Goal: Book appointment/travel/reservation

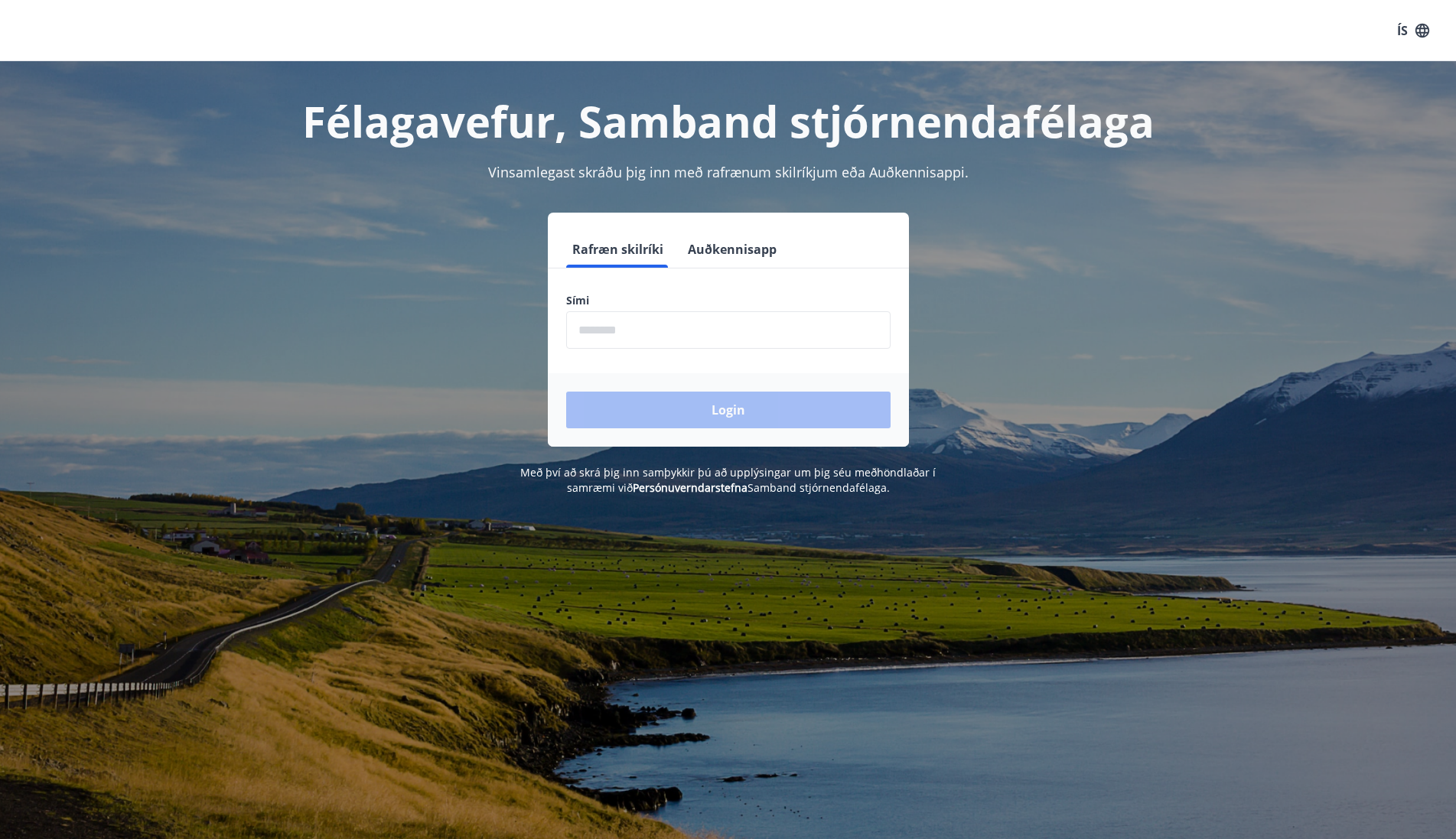
click at [638, 330] on input "phone" at bounding box center [728, 330] width 324 height 37
type input "********"
click at [678, 412] on button "Login" at bounding box center [728, 410] width 324 height 36
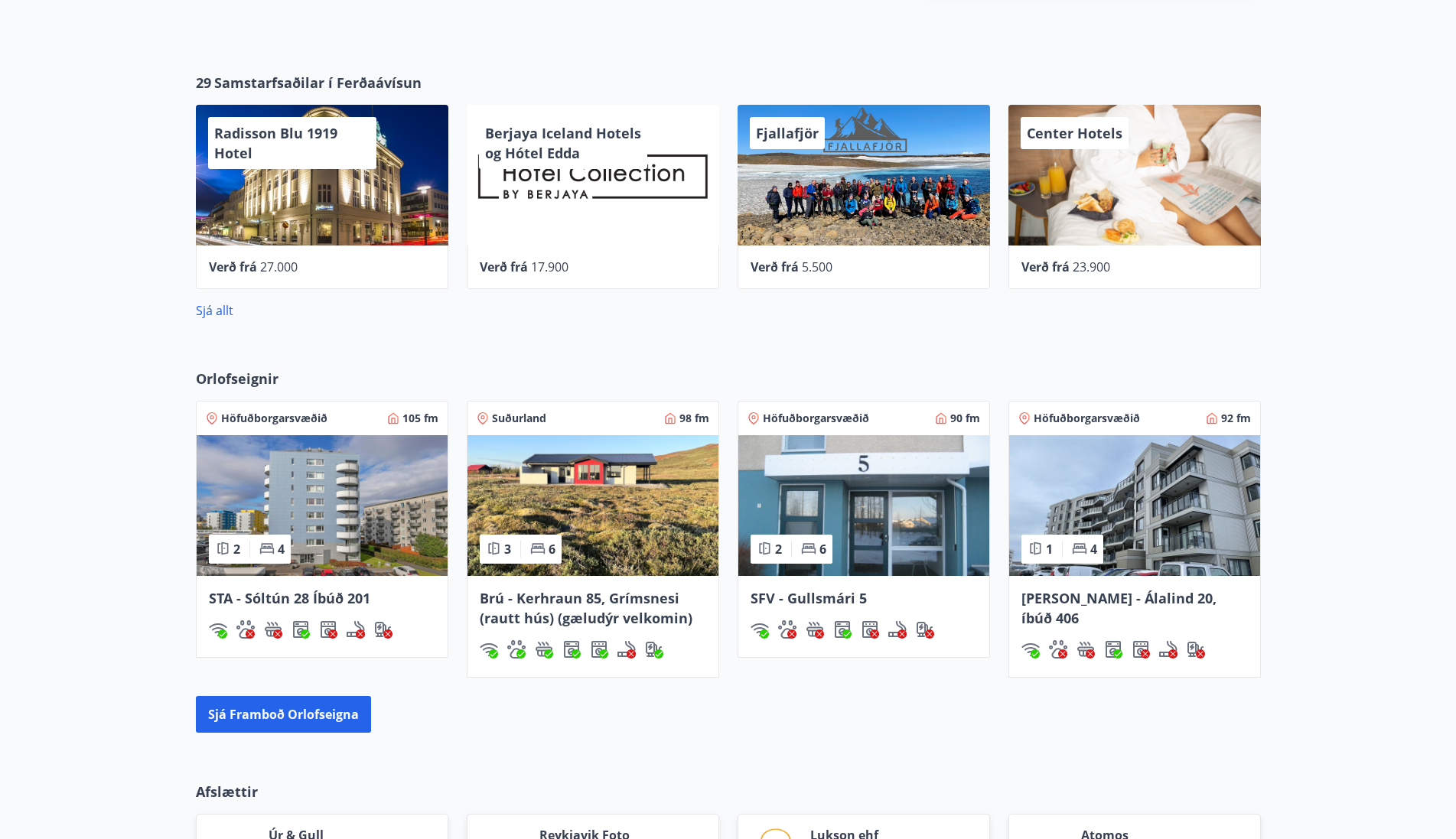
scroll to position [765, 0]
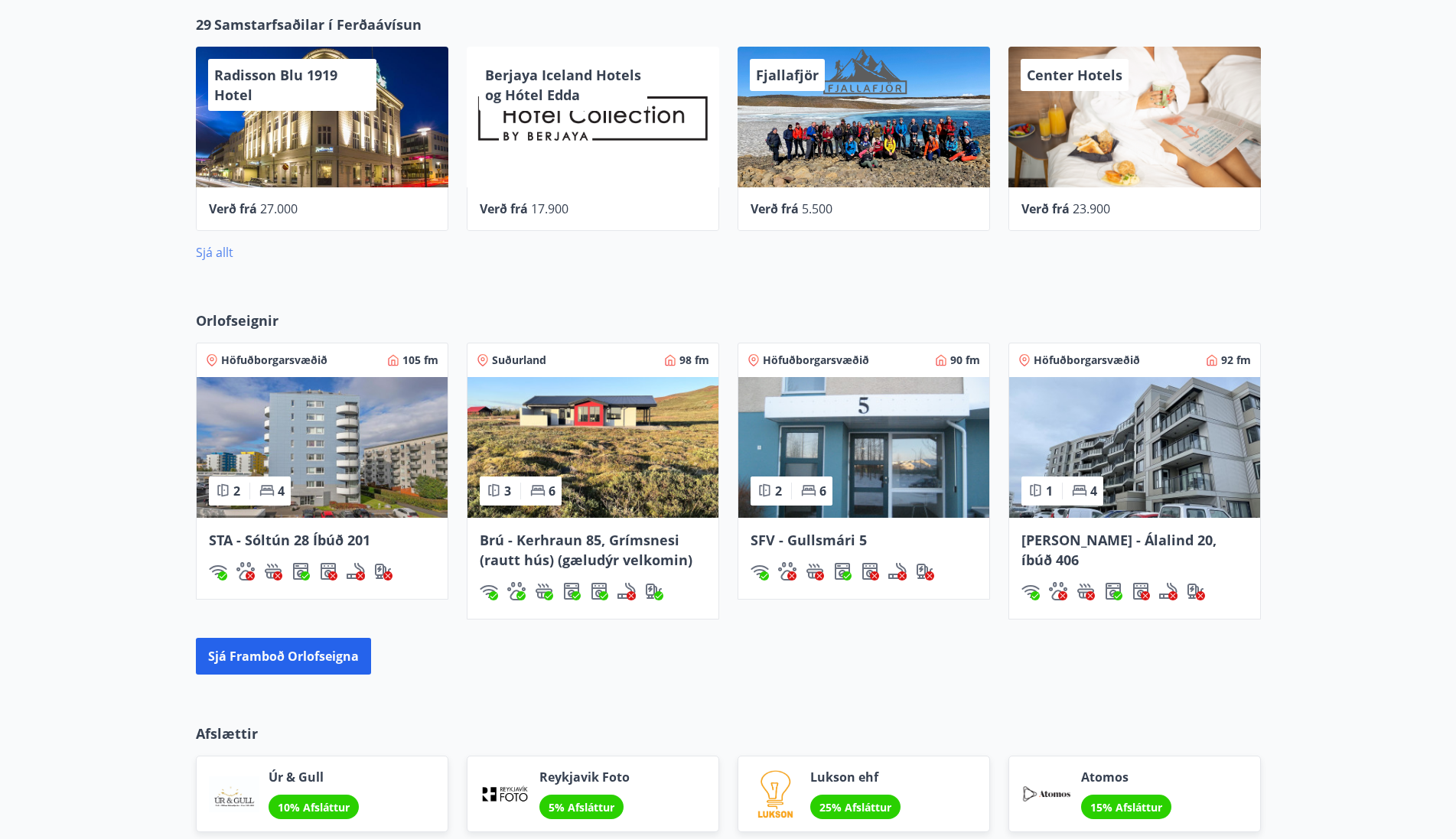
click at [207, 249] on link "Sjá allt" at bounding box center [214, 252] width 37 height 17
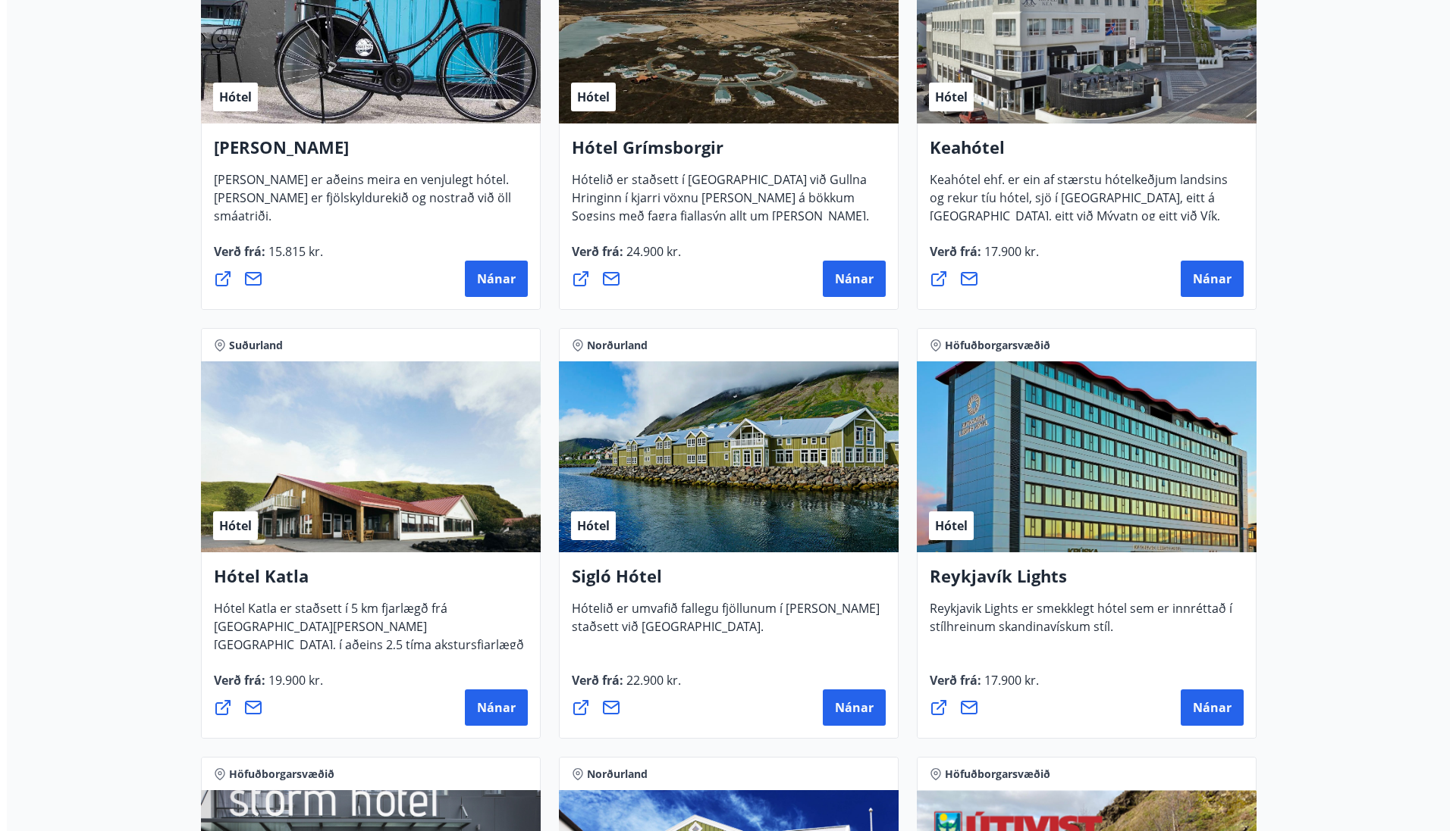
scroll to position [834, 0]
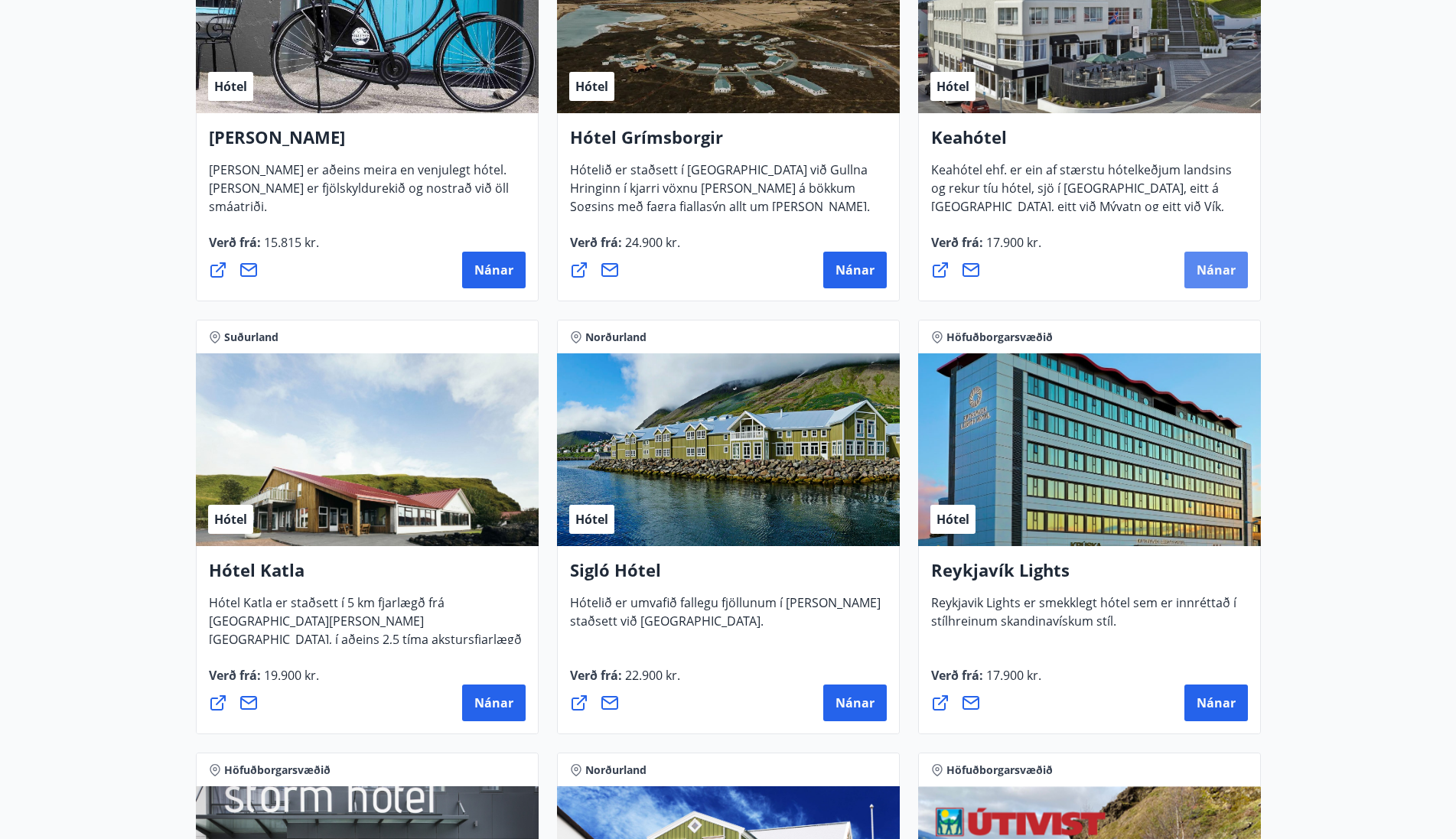
click at [1229, 268] on span "Nánar" at bounding box center [1216, 270] width 39 height 17
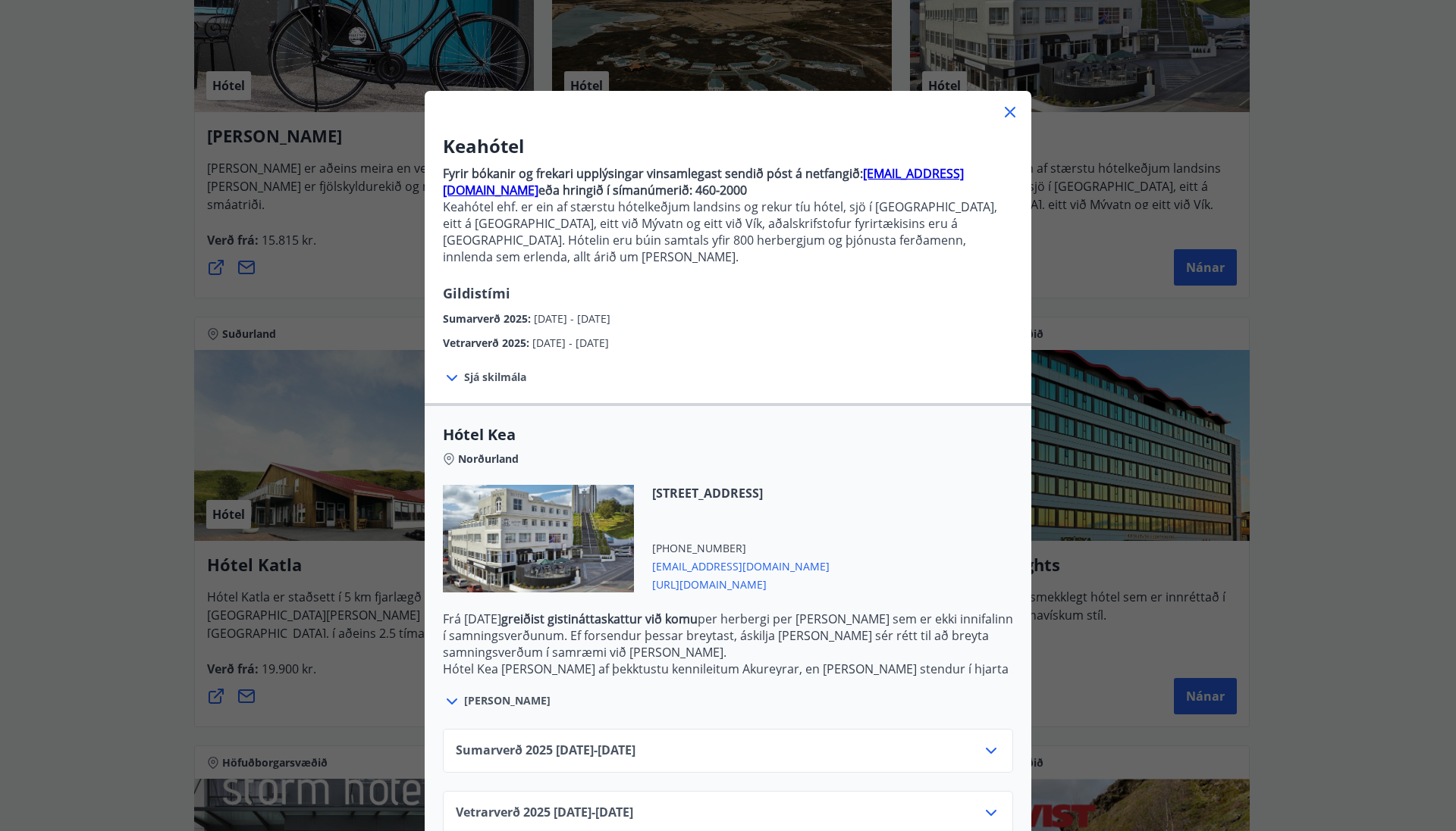
scroll to position [18, 0]
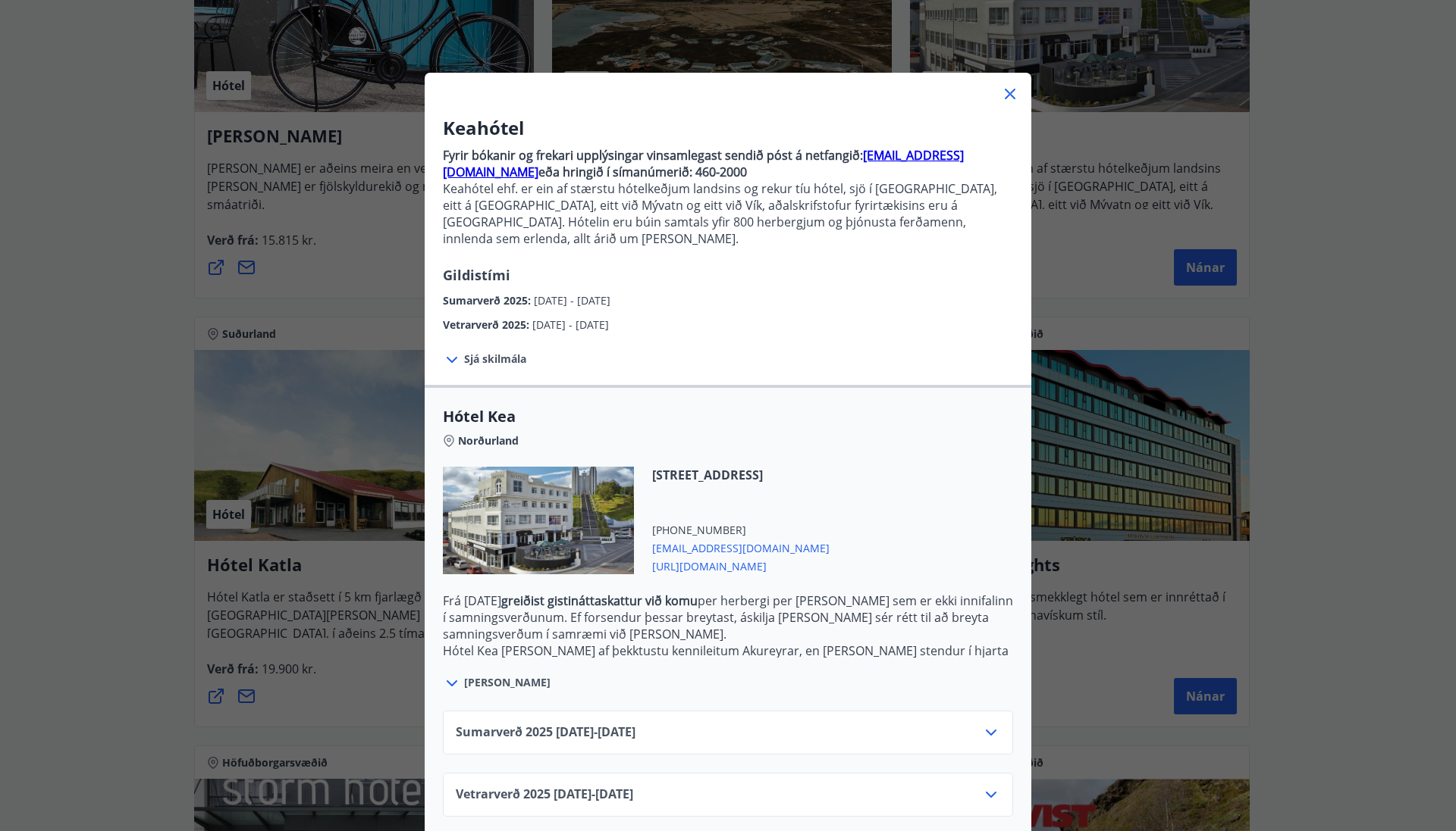
click at [984, 723] on icon at bounding box center [990, 732] width 18 height 18
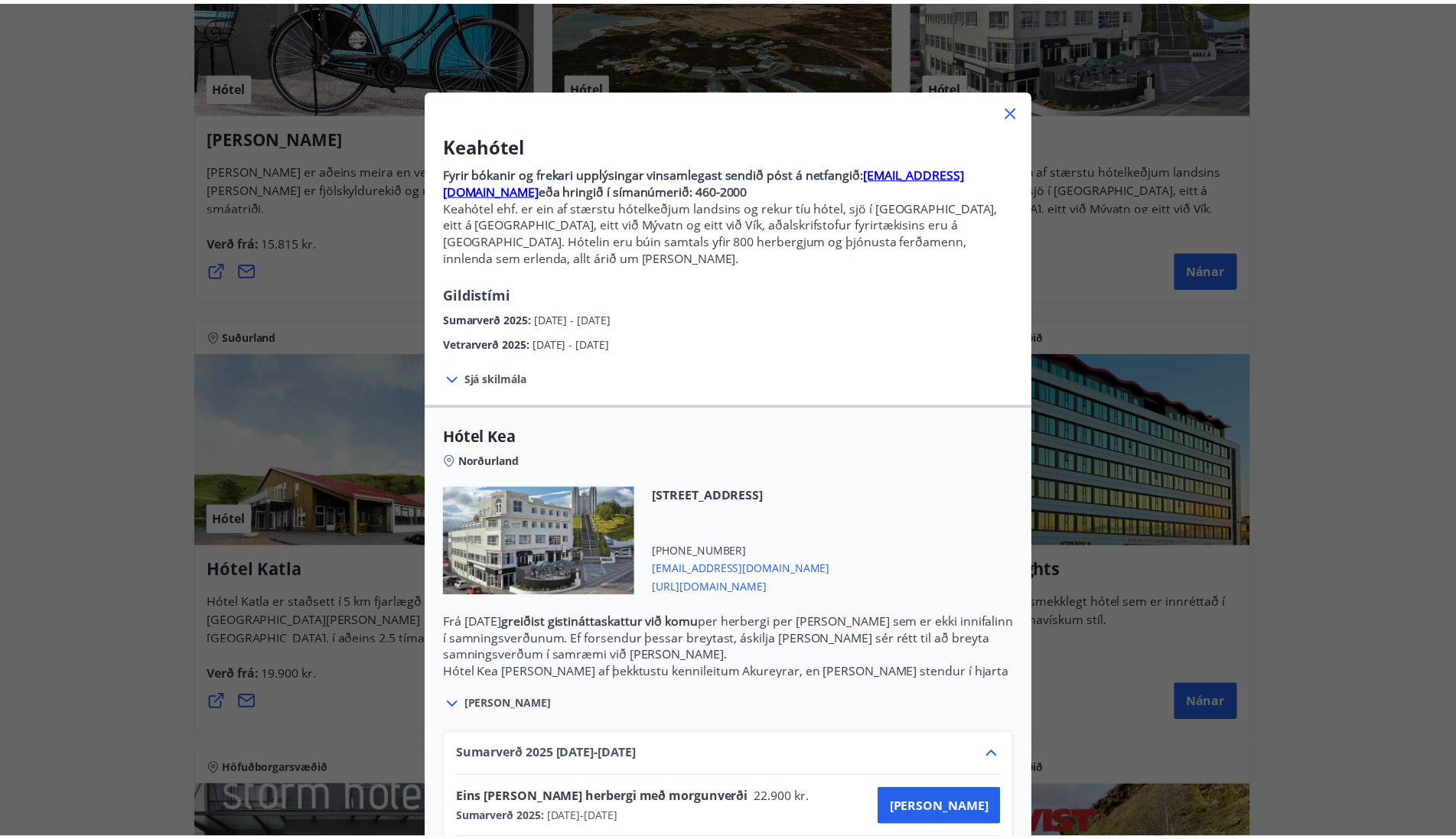
scroll to position [0, 0]
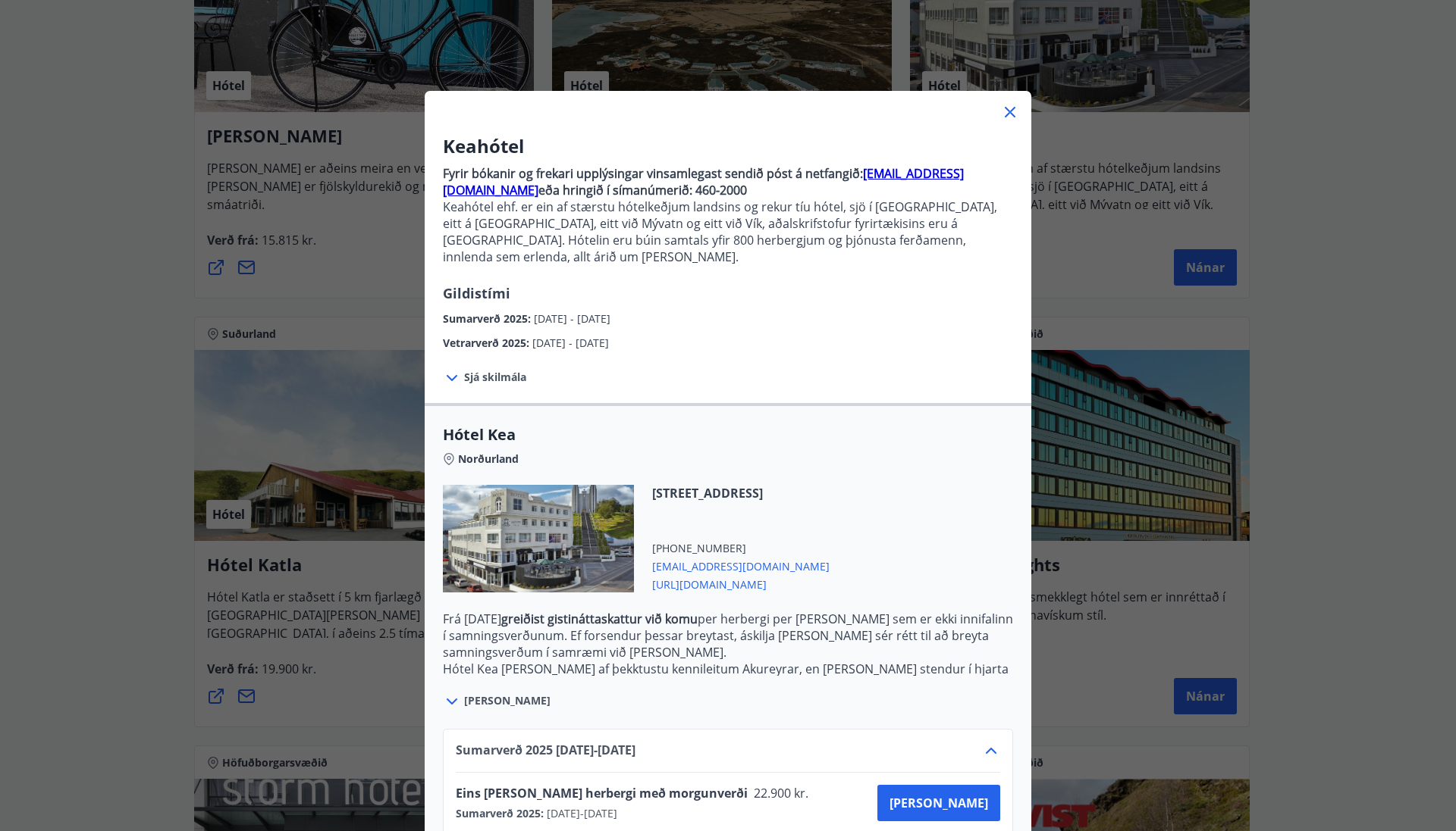
click at [1001, 111] on icon at bounding box center [1010, 112] width 18 height 18
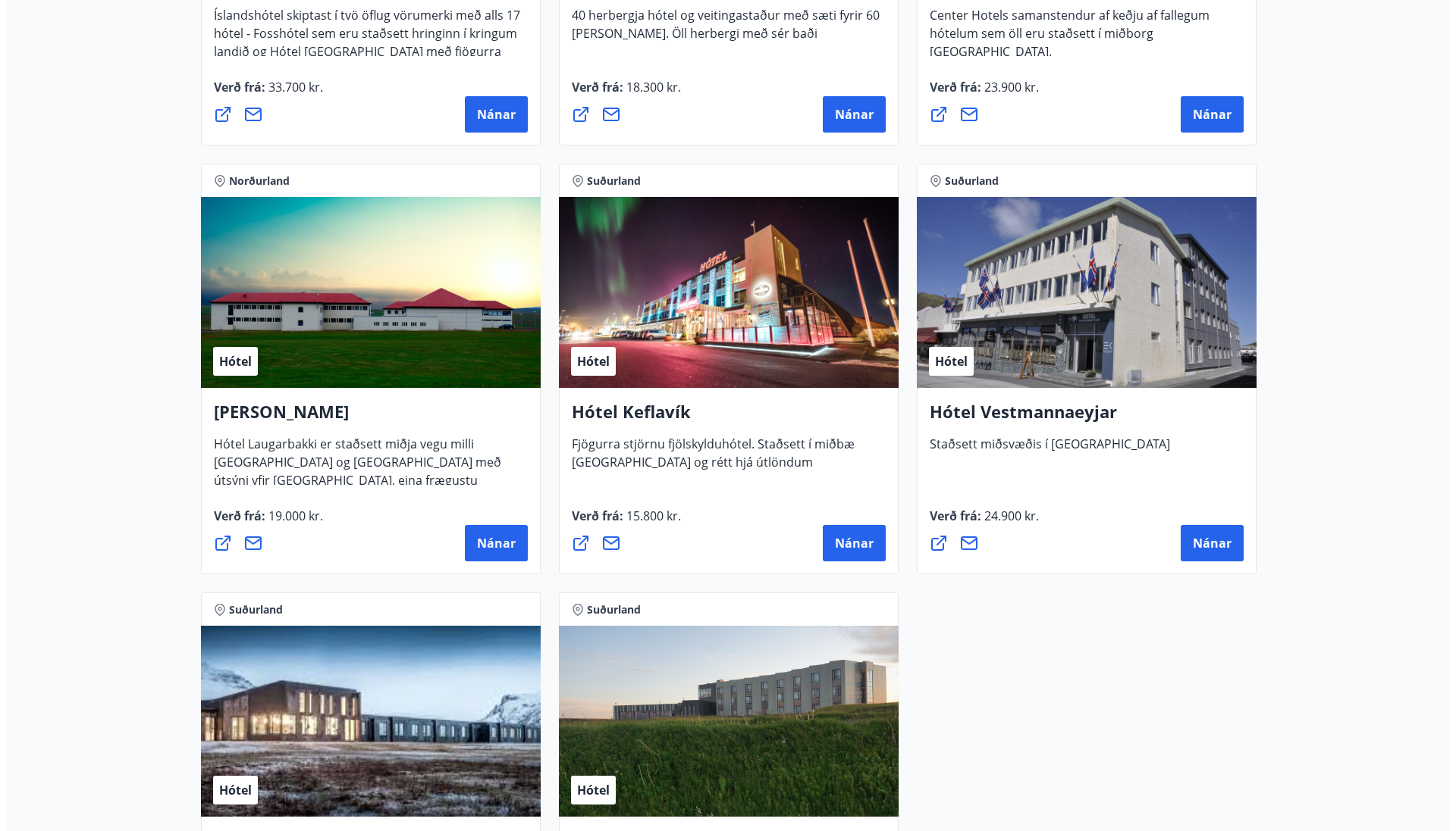
scroll to position [3561, 0]
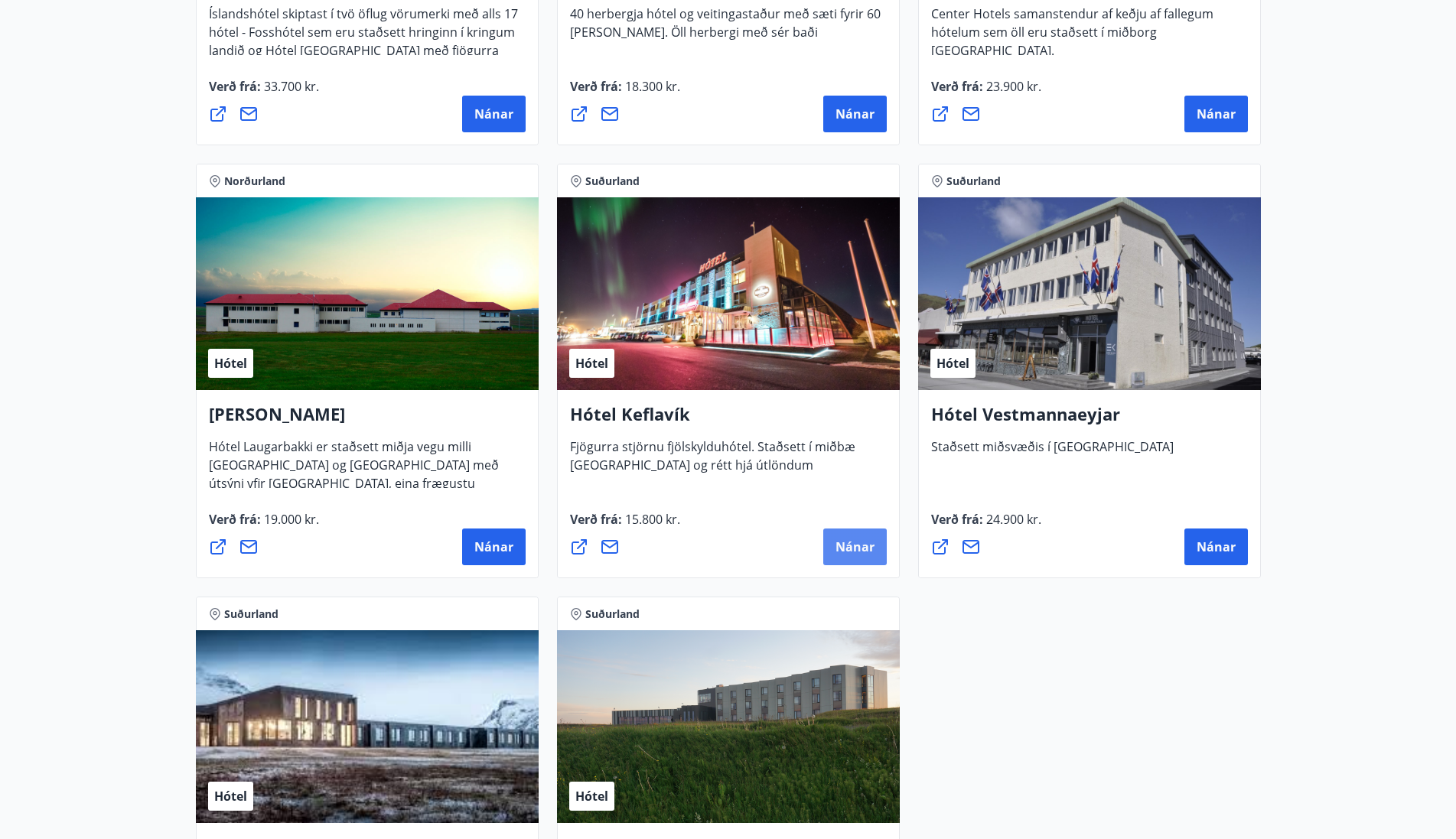
click at [838, 546] on span "Nánar" at bounding box center [855, 547] width 39 height 17
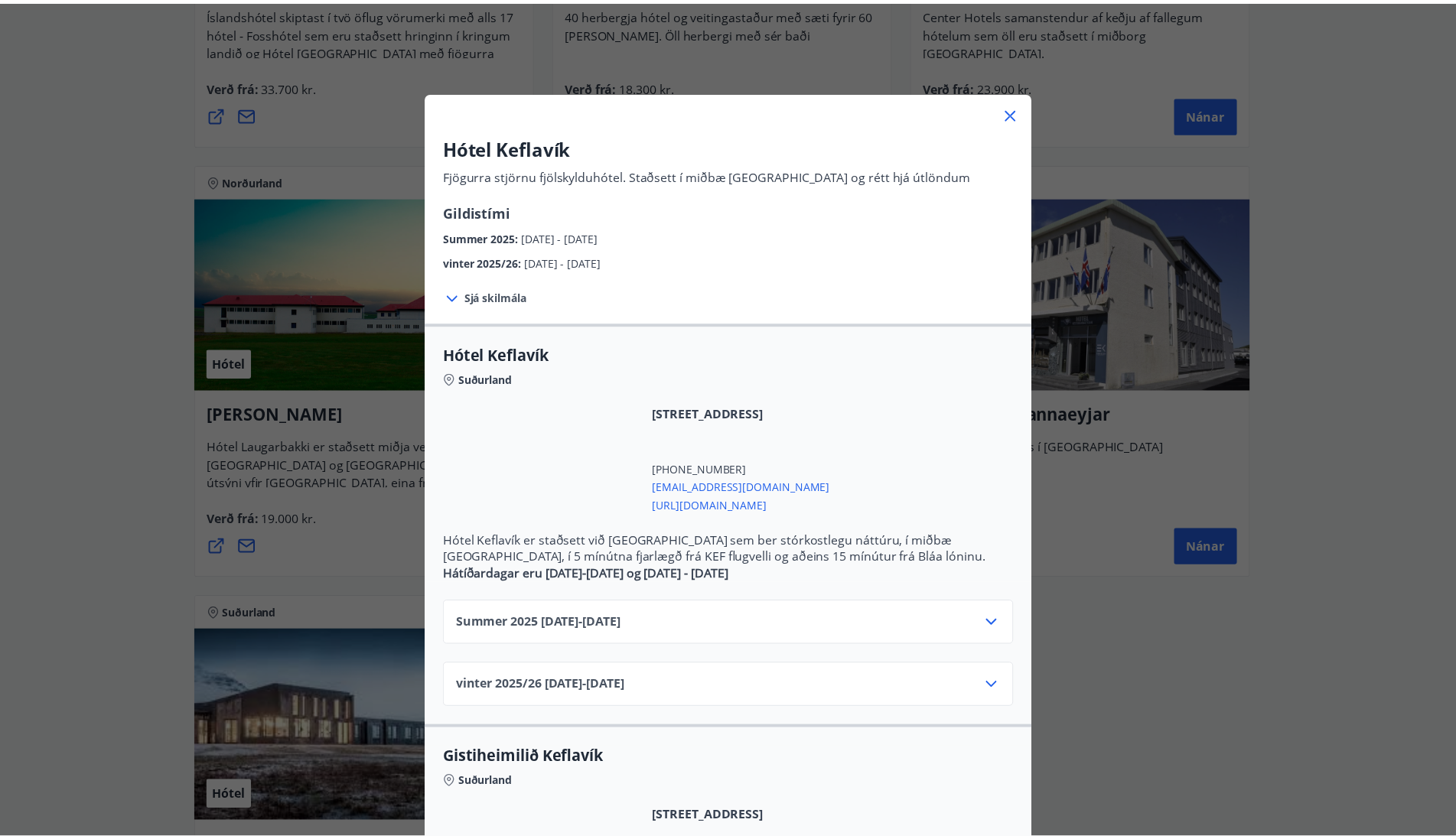
scroll to position [76, 0]
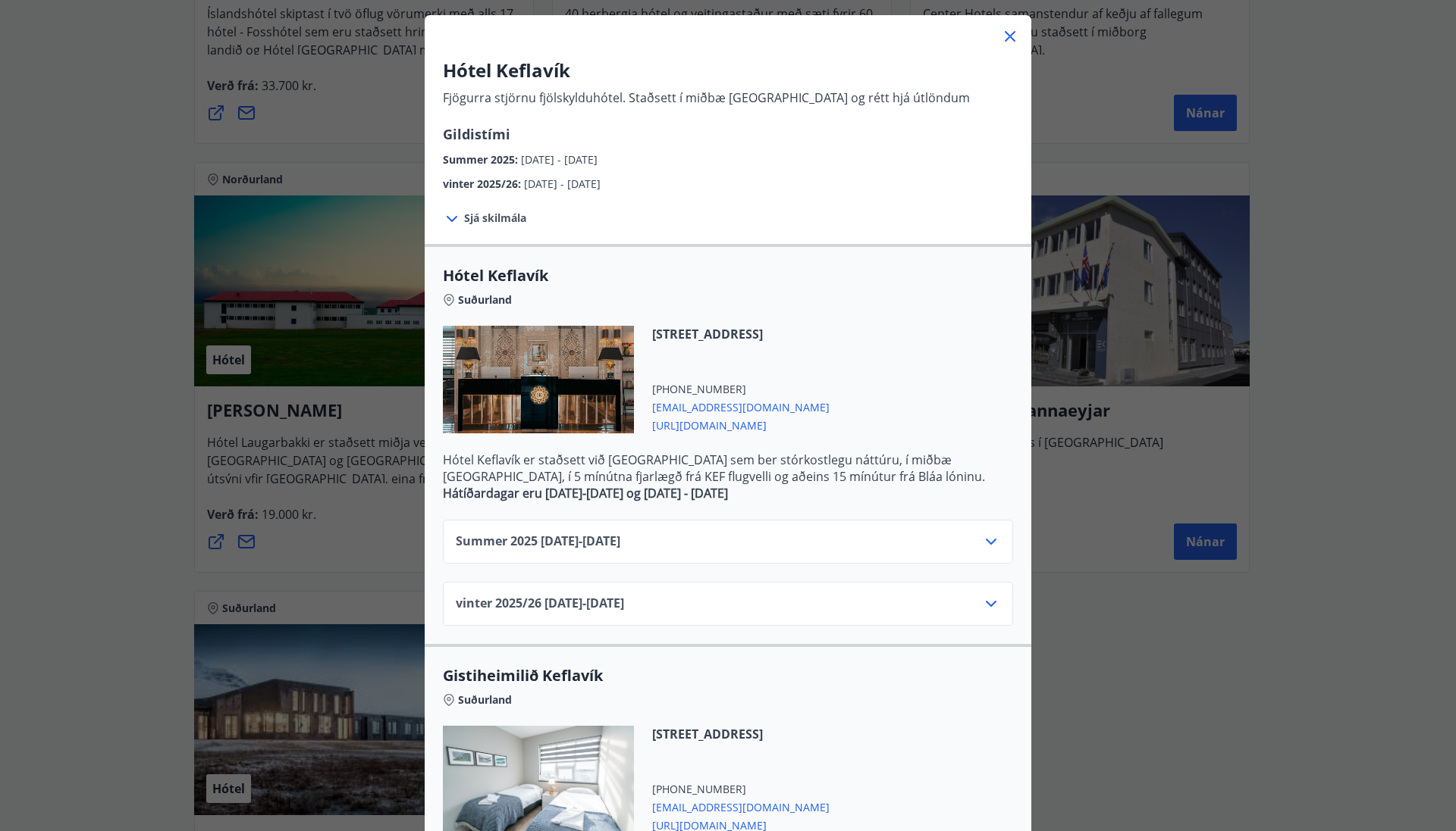
click at [989, 542] on icon at bounding box center [990, 542] width 18 height 18
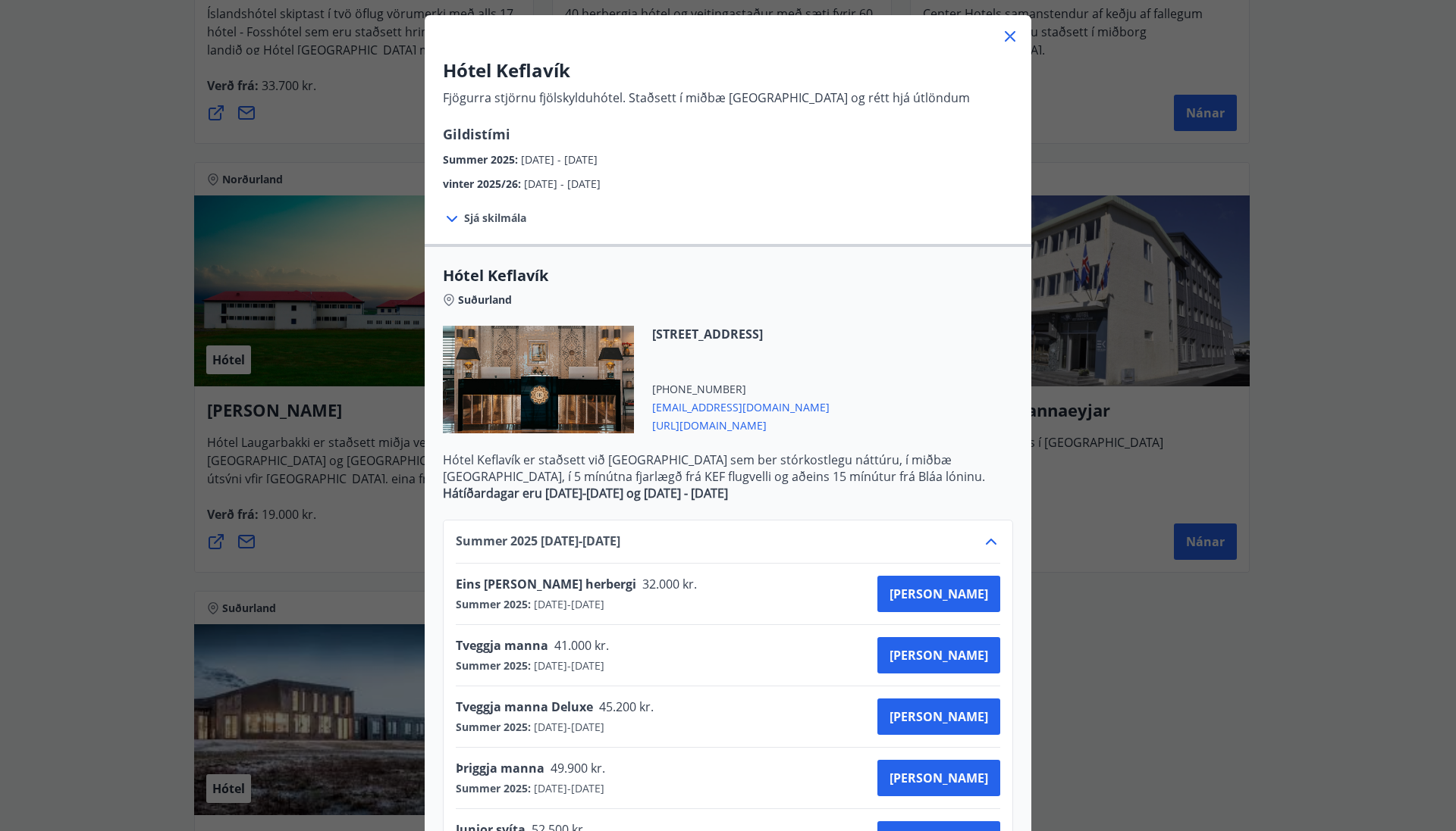
click at [989, 542] on icon at bounding box center [990, 542] width 18 height 18
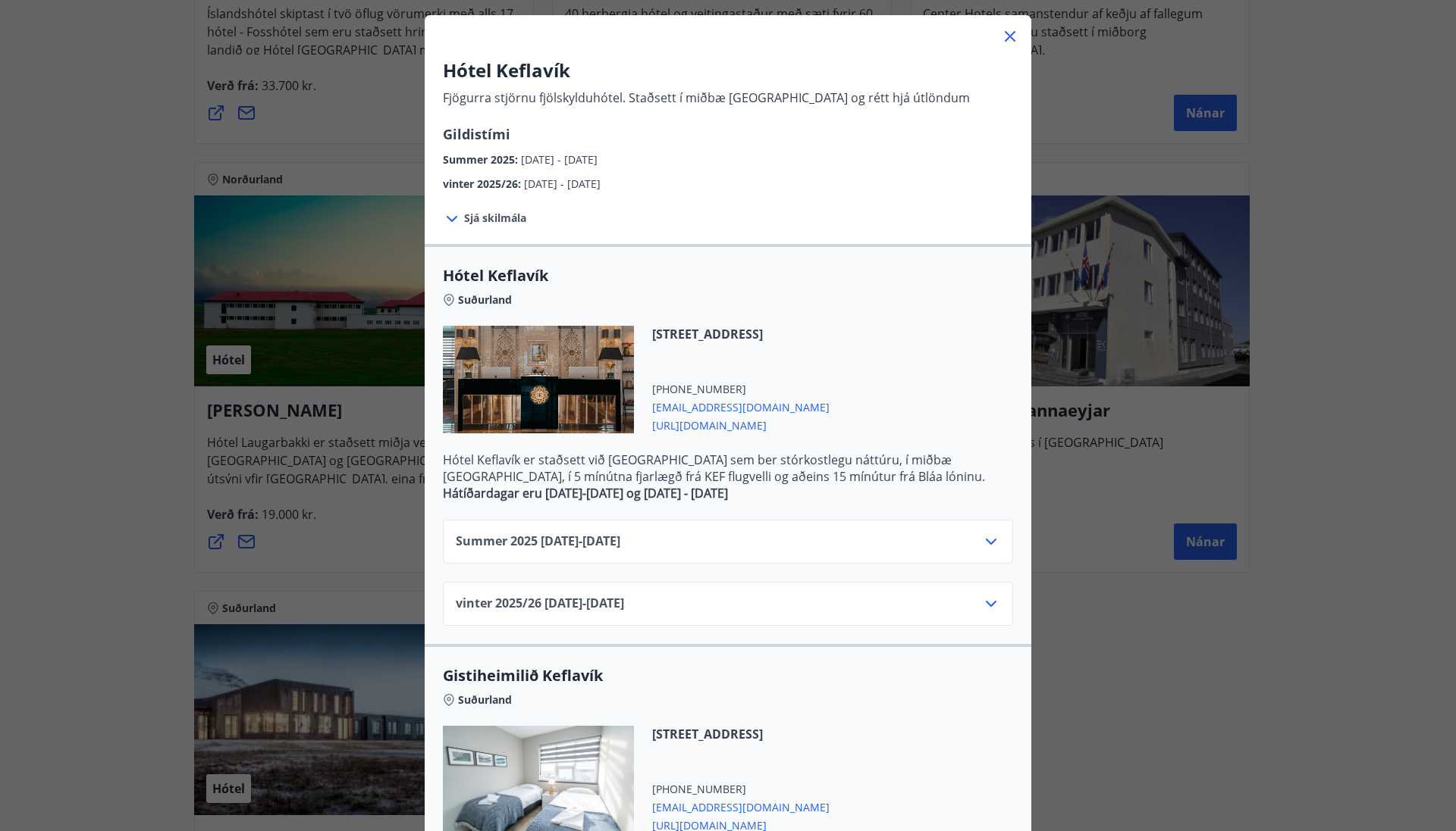
click at [1003, 32] on icon at bounding box center [1010, 36] width 18 height 18
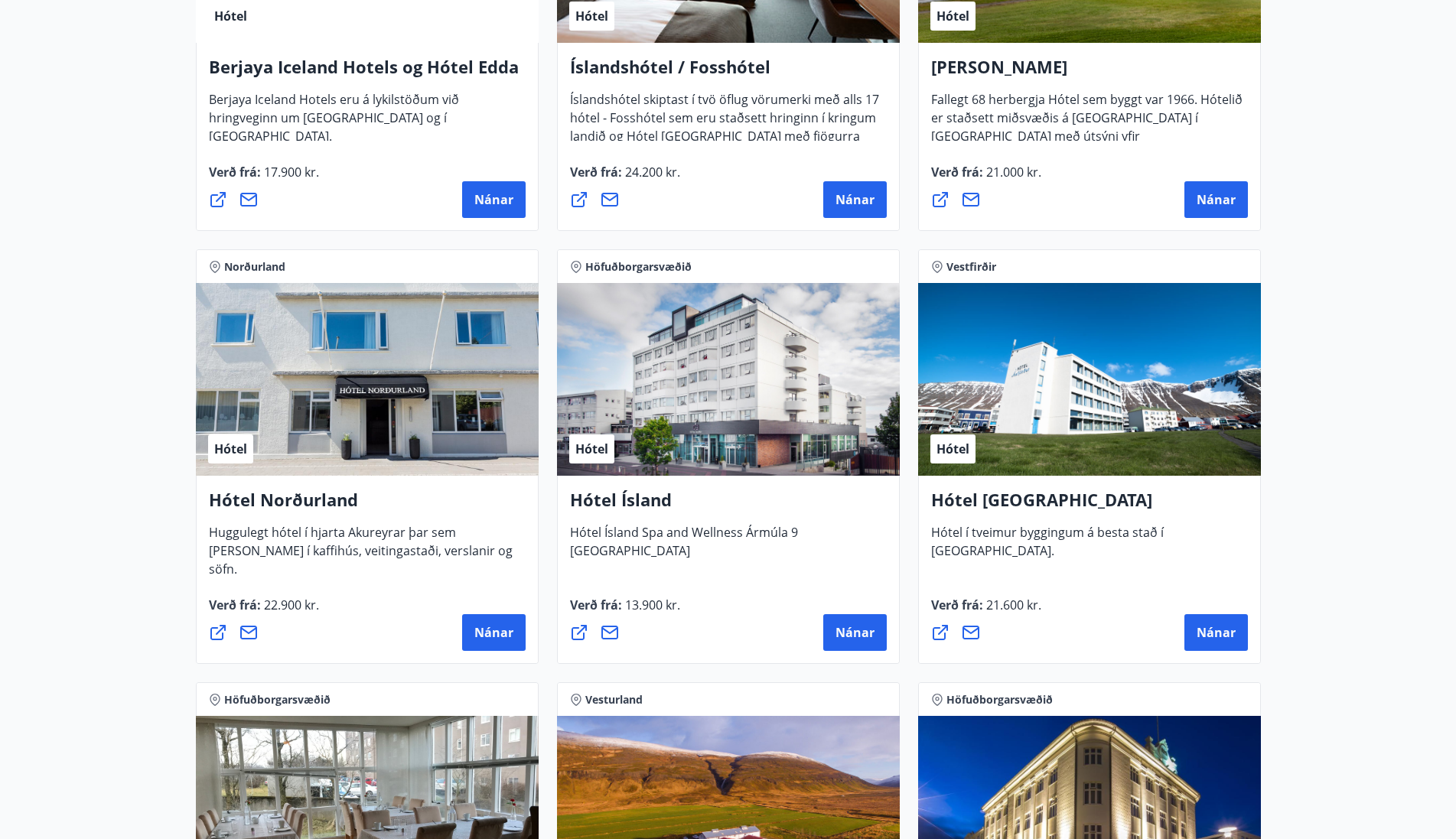
scroll to position [2448, 0]
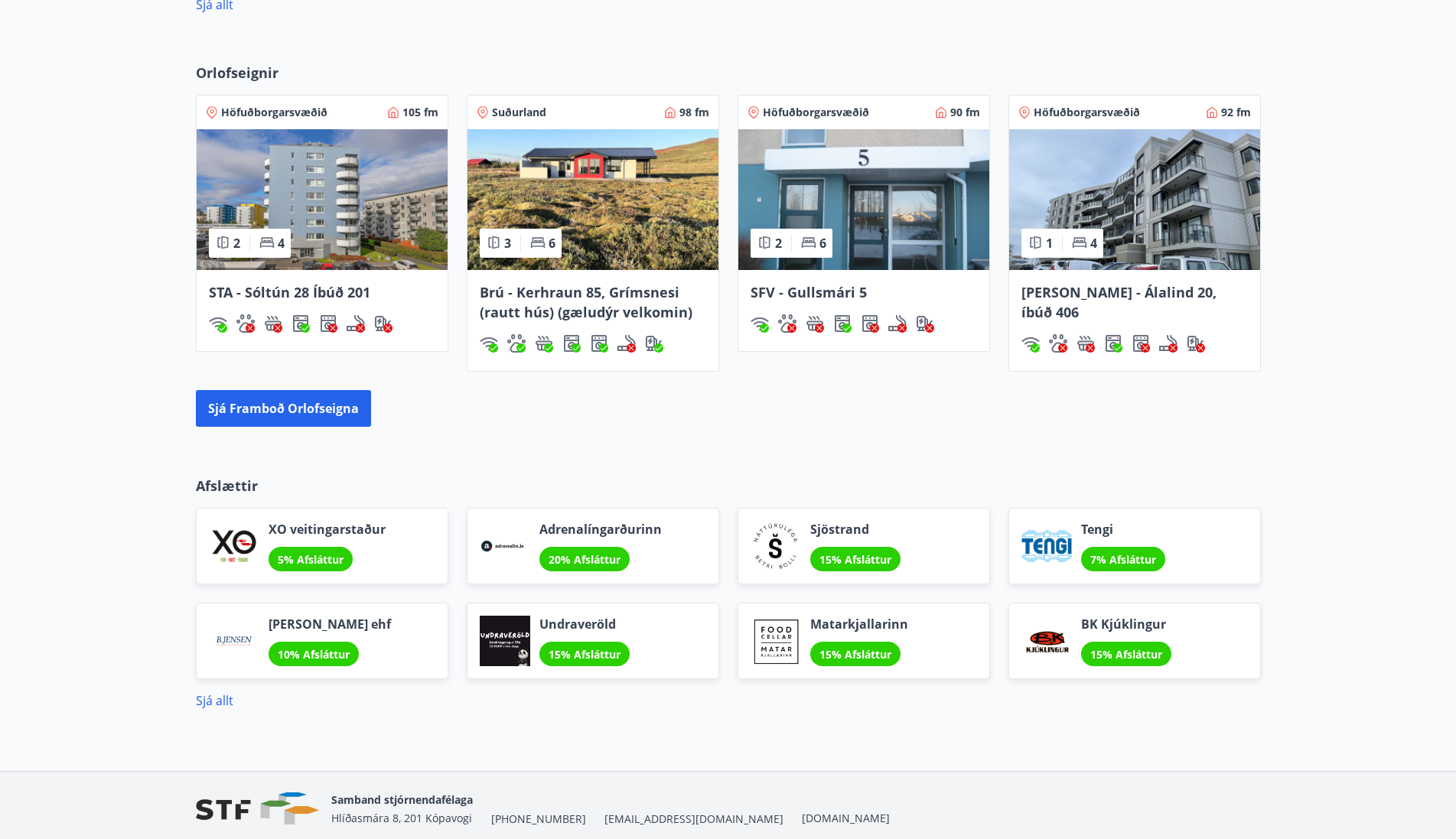
scroll to position [1002, 0]
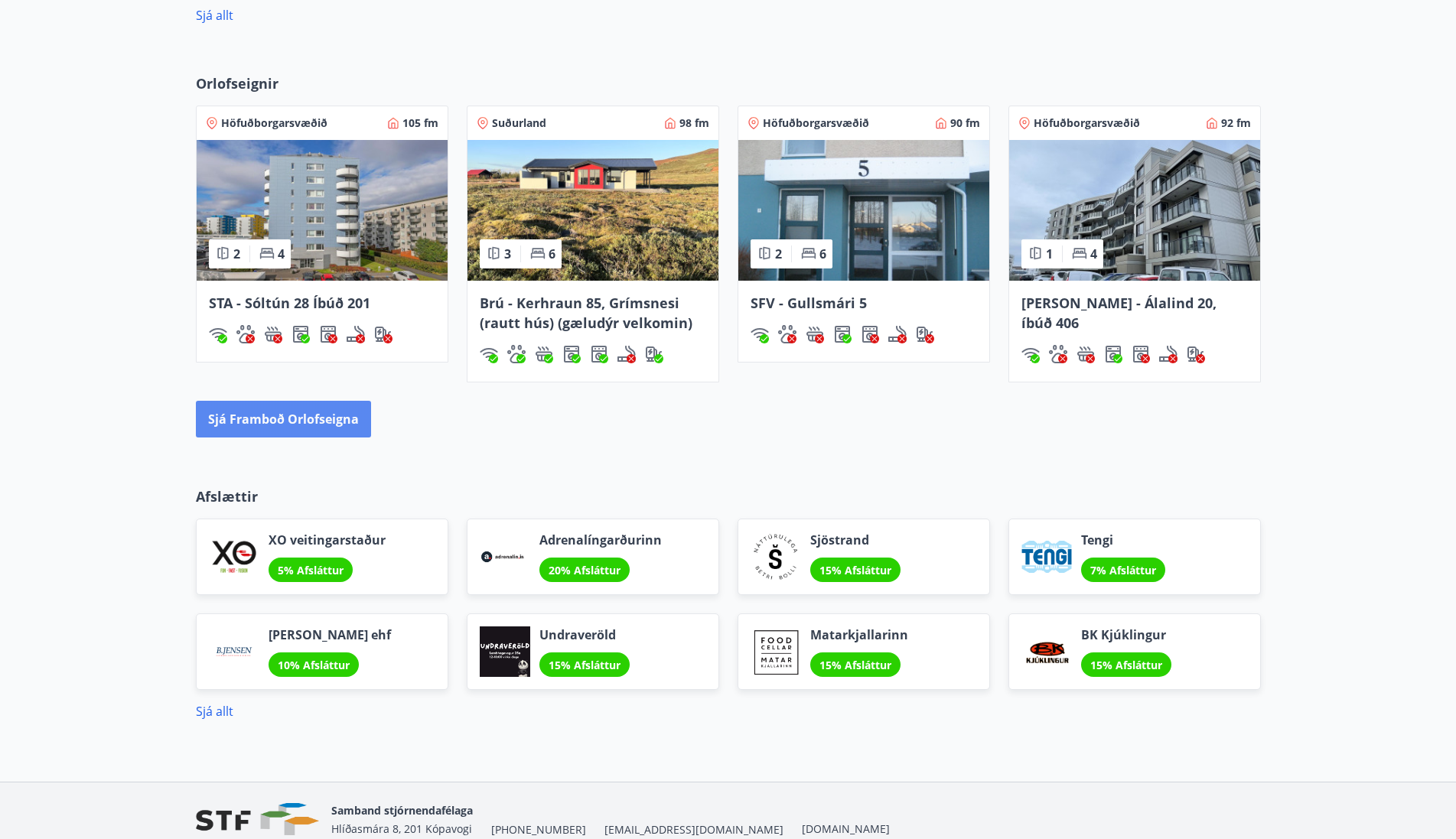
click at [273, 412] on button "Sjá framboð orlofseigna" at bounding box center [283, 419] width 175 height 36
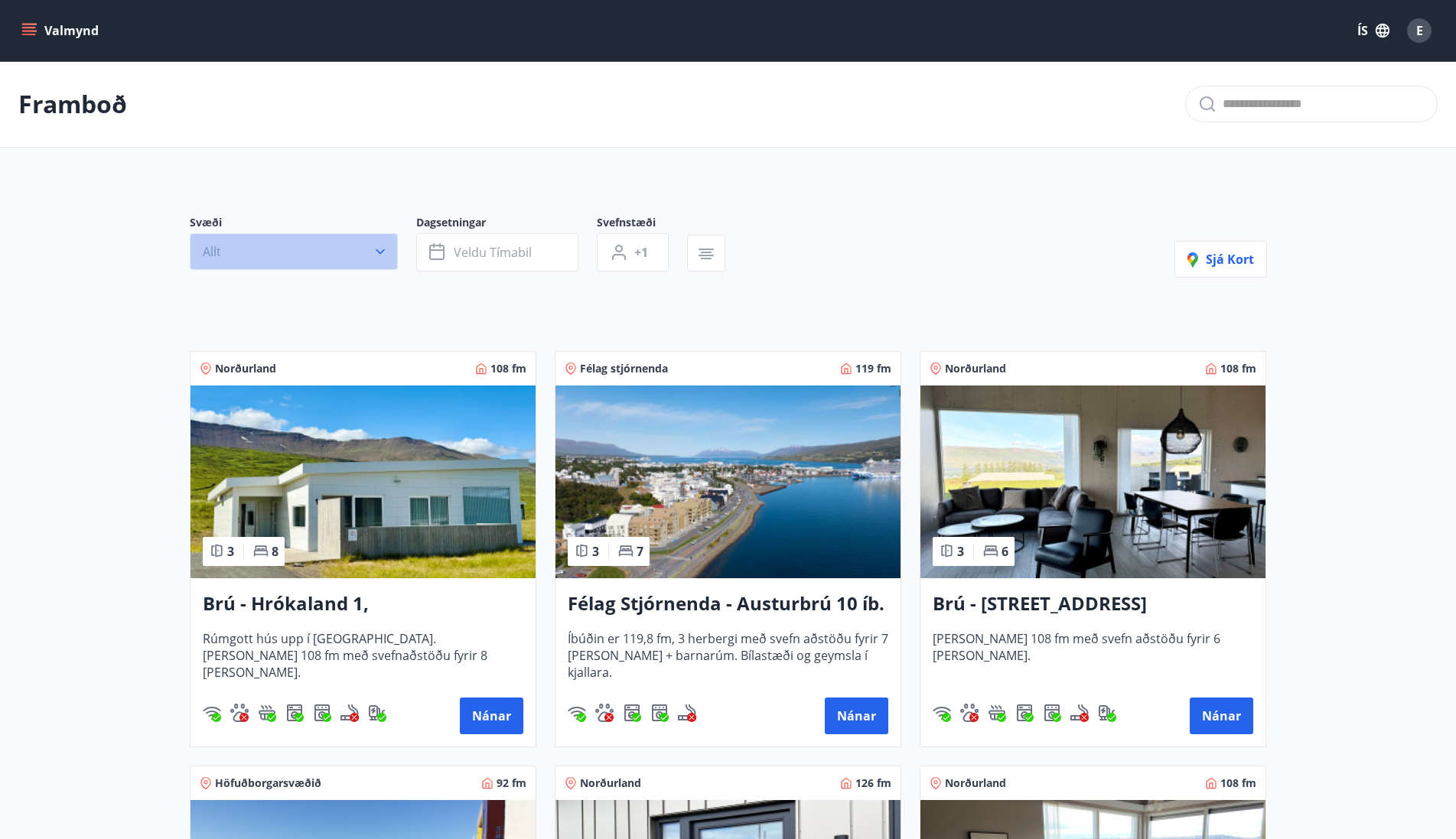
click at [382, 255] on icon "button" at bounding box center [380, 251] width 15 height 15
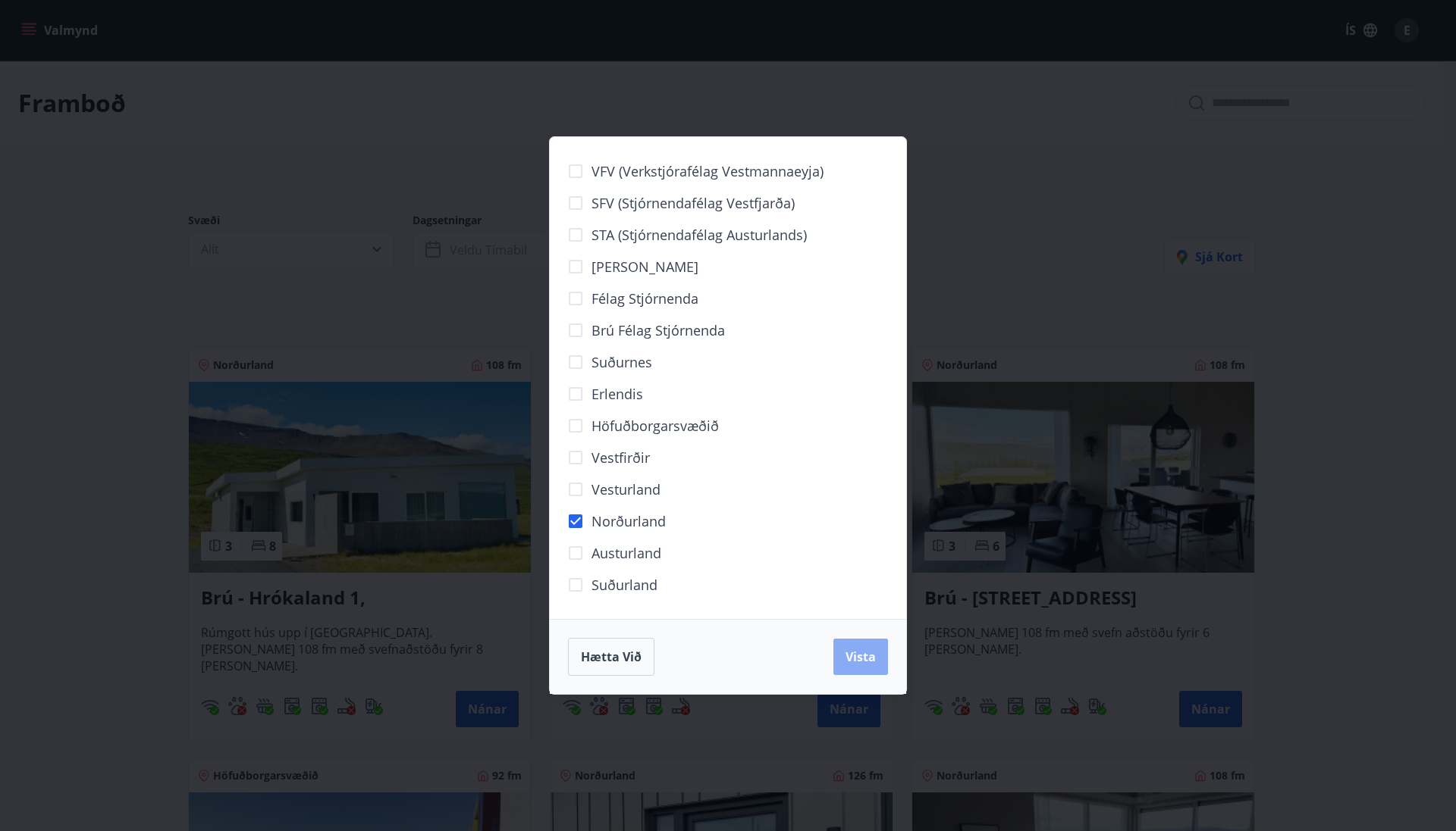
click at [868, 659] on span "Vista" at bounding box center [860, 657] width 31 height 17
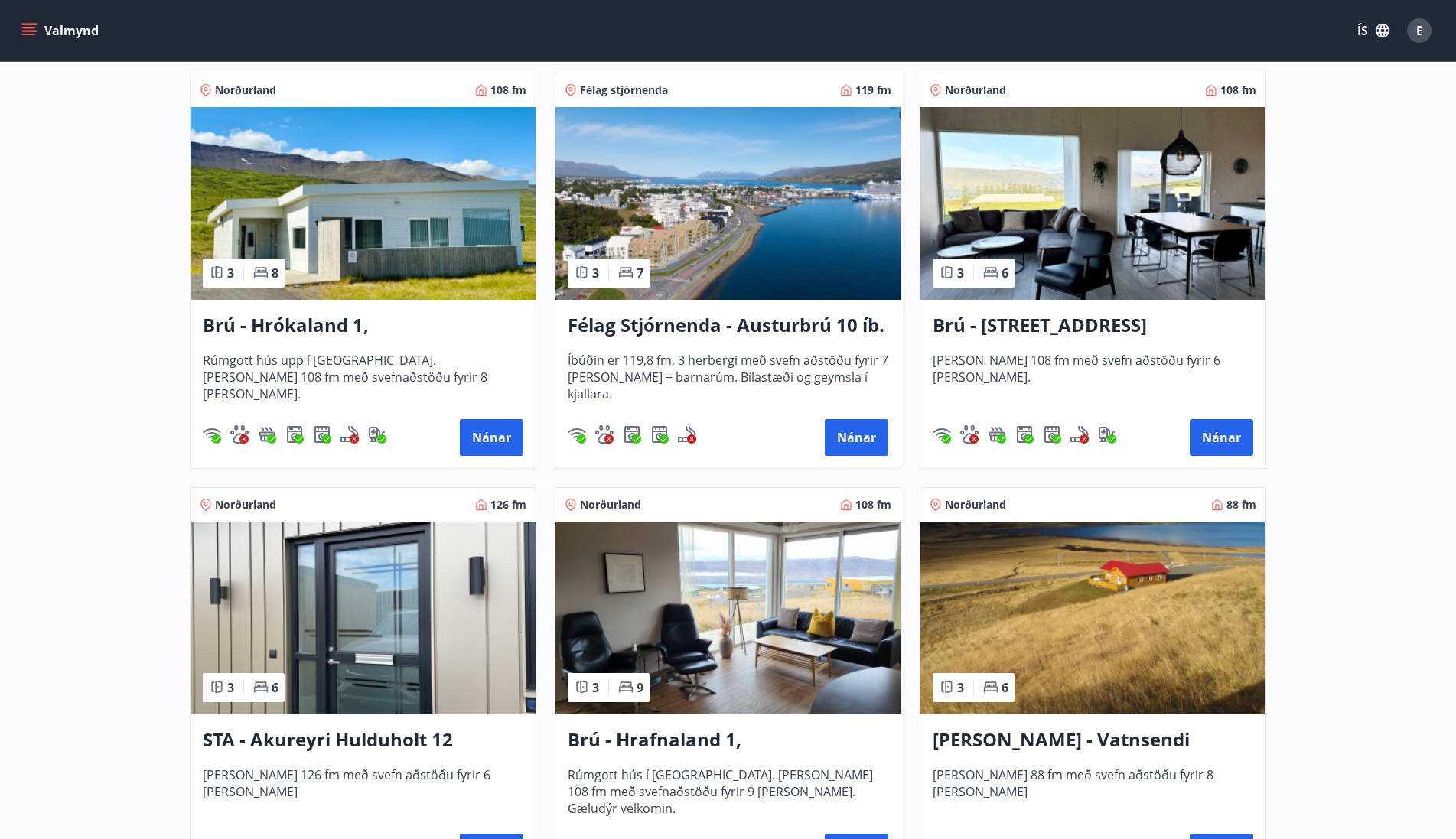
scroll to position [229, 0]
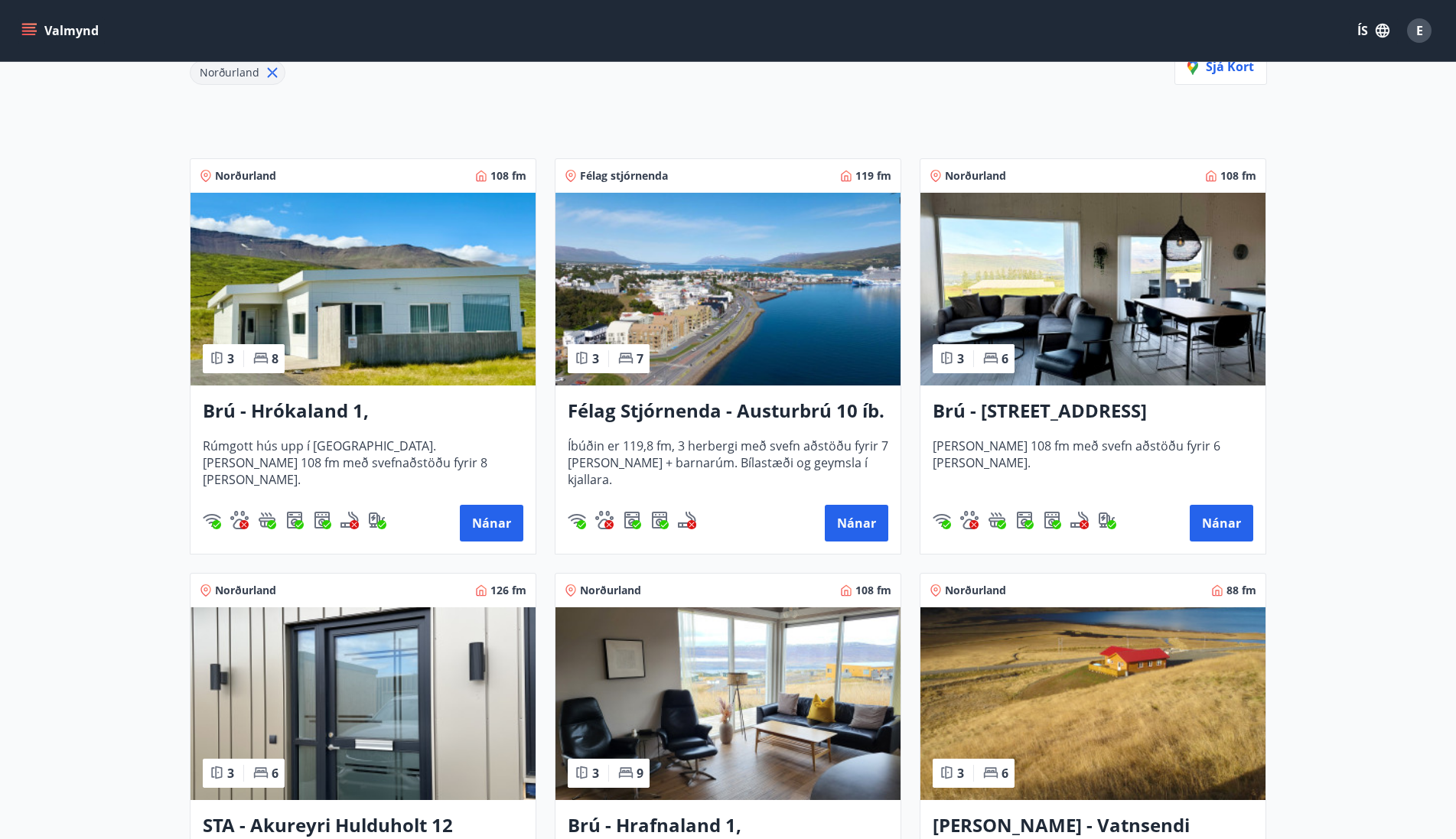
click at [364, 351] on img at bounding box center [363, 289] width 345 height 193
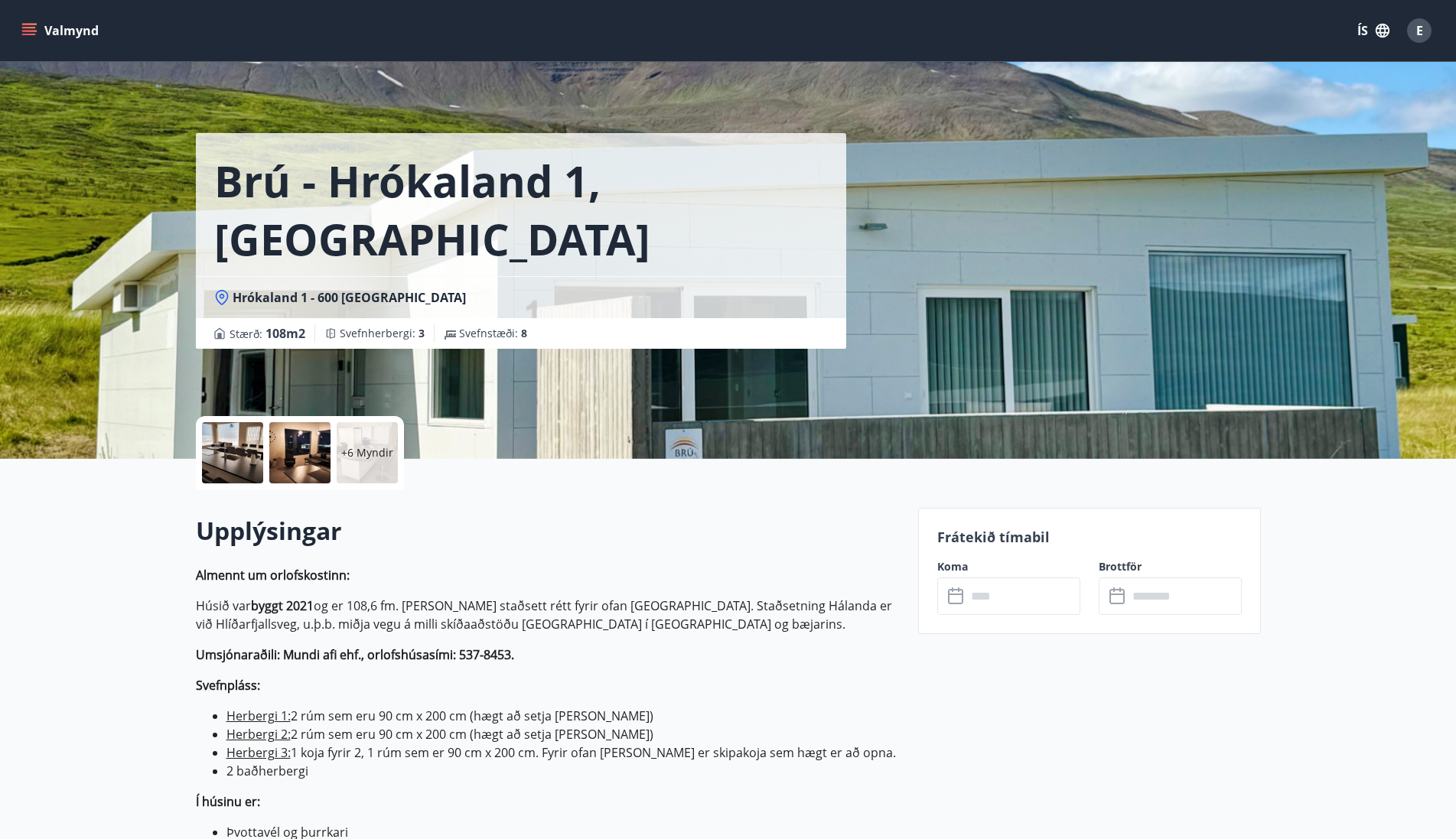
click at [237, 449] on div at bounding box center [232, 452] width 61 height 61
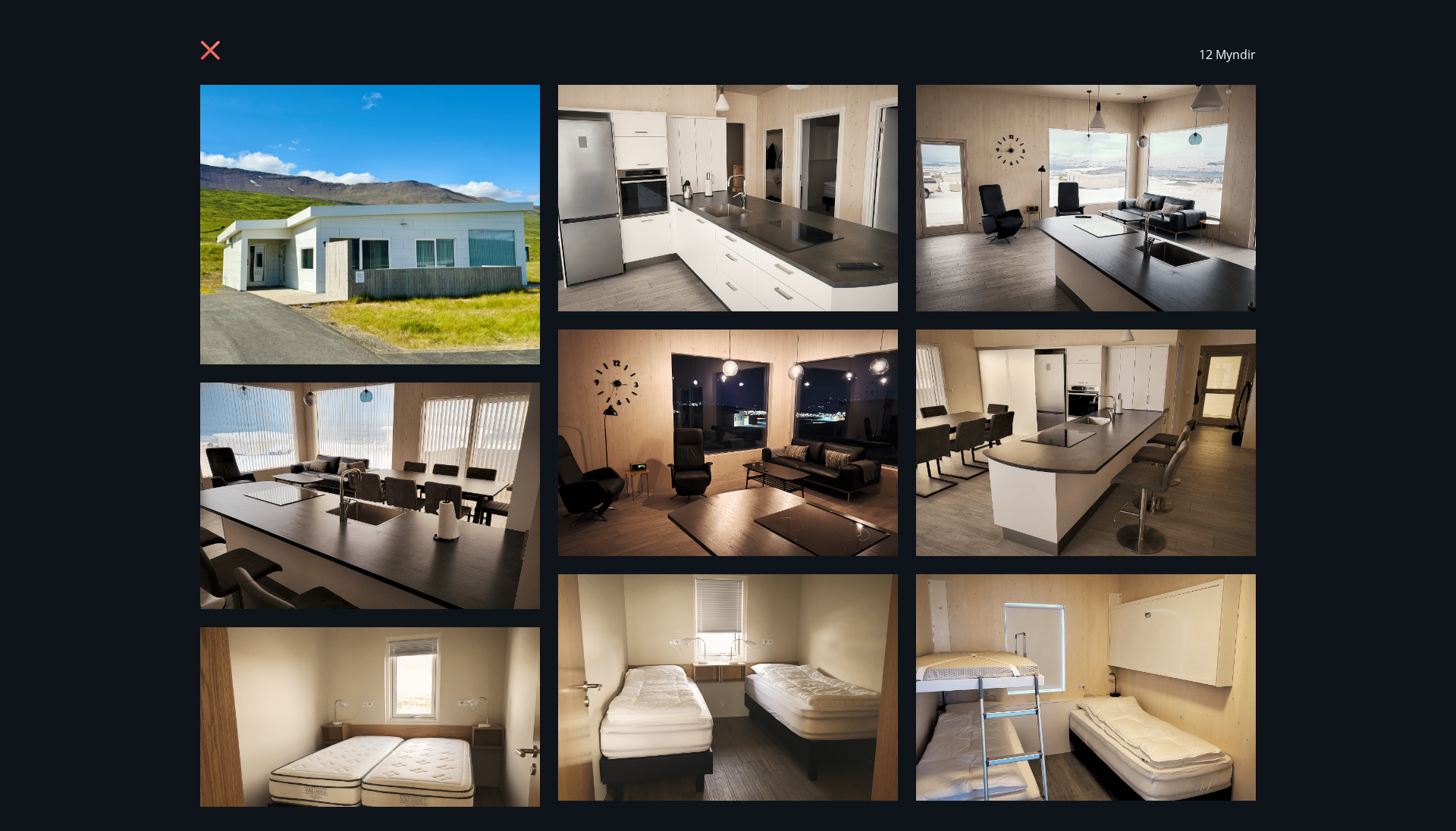
click at [204, 50] on icon at bounding box center [212, 53] width 25 height 25
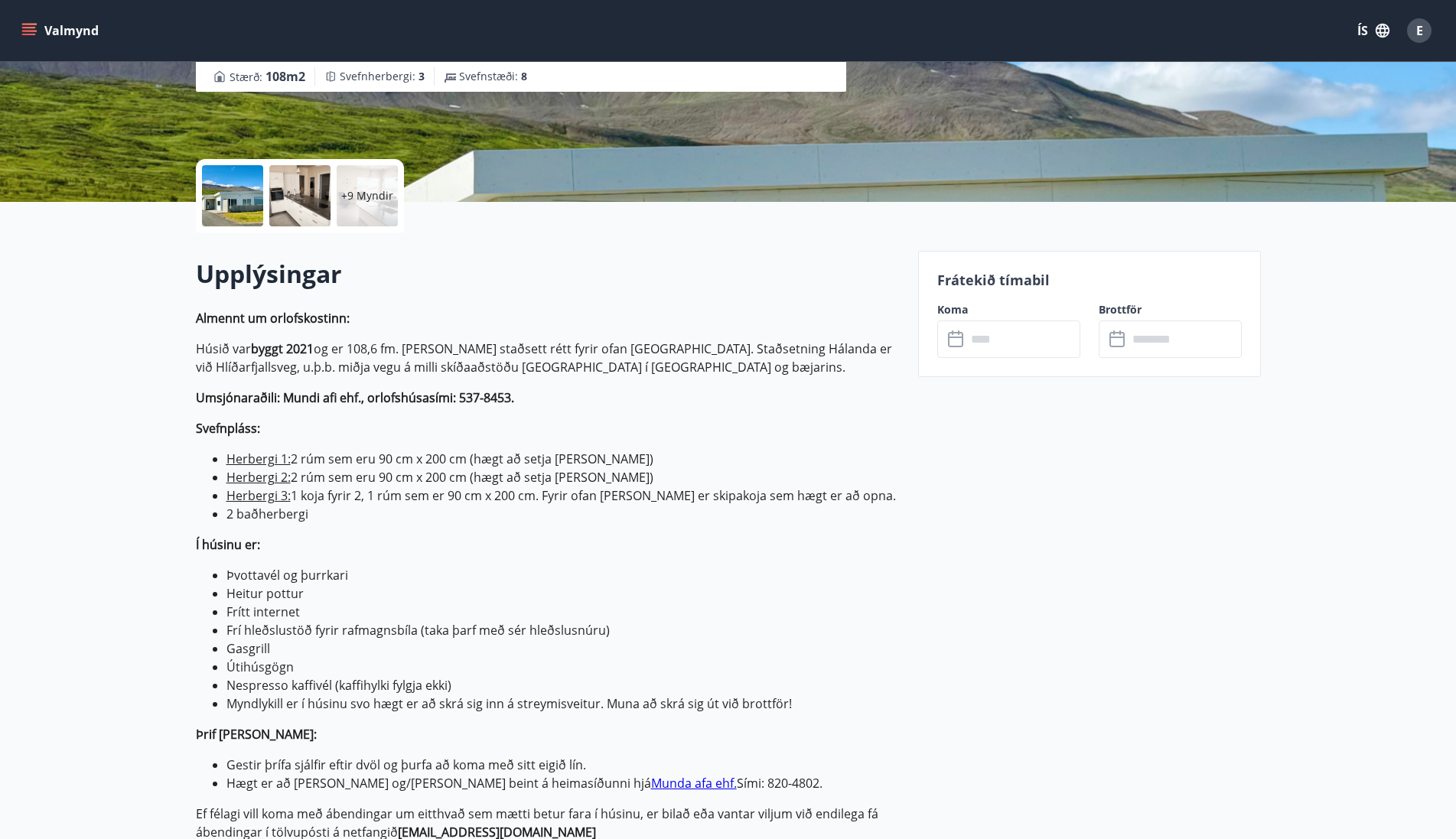
scroll to position [382, 0]
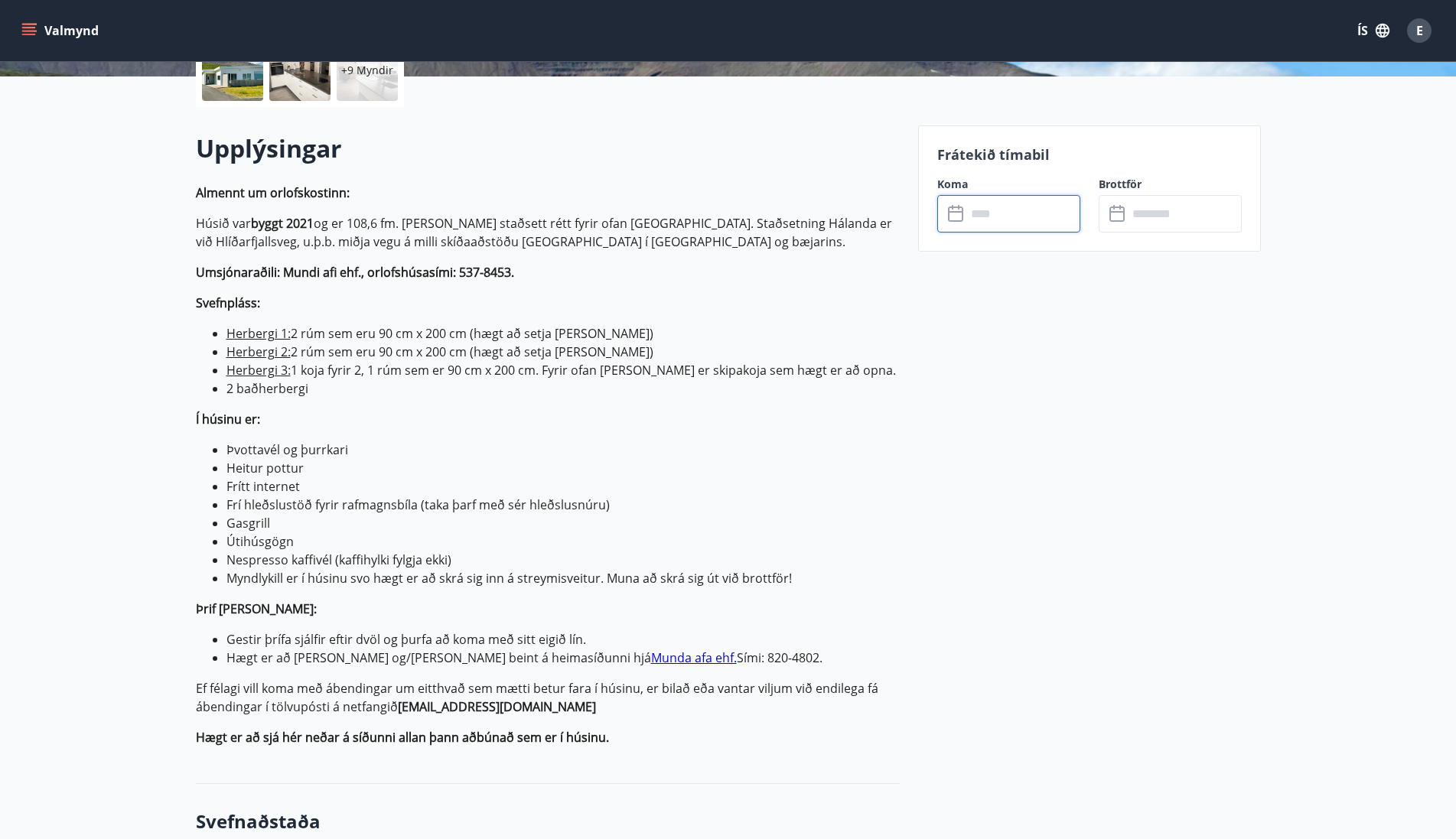
click at [1018, 219] on input "text" at bounding box center [1023, 213] width 114 height 37
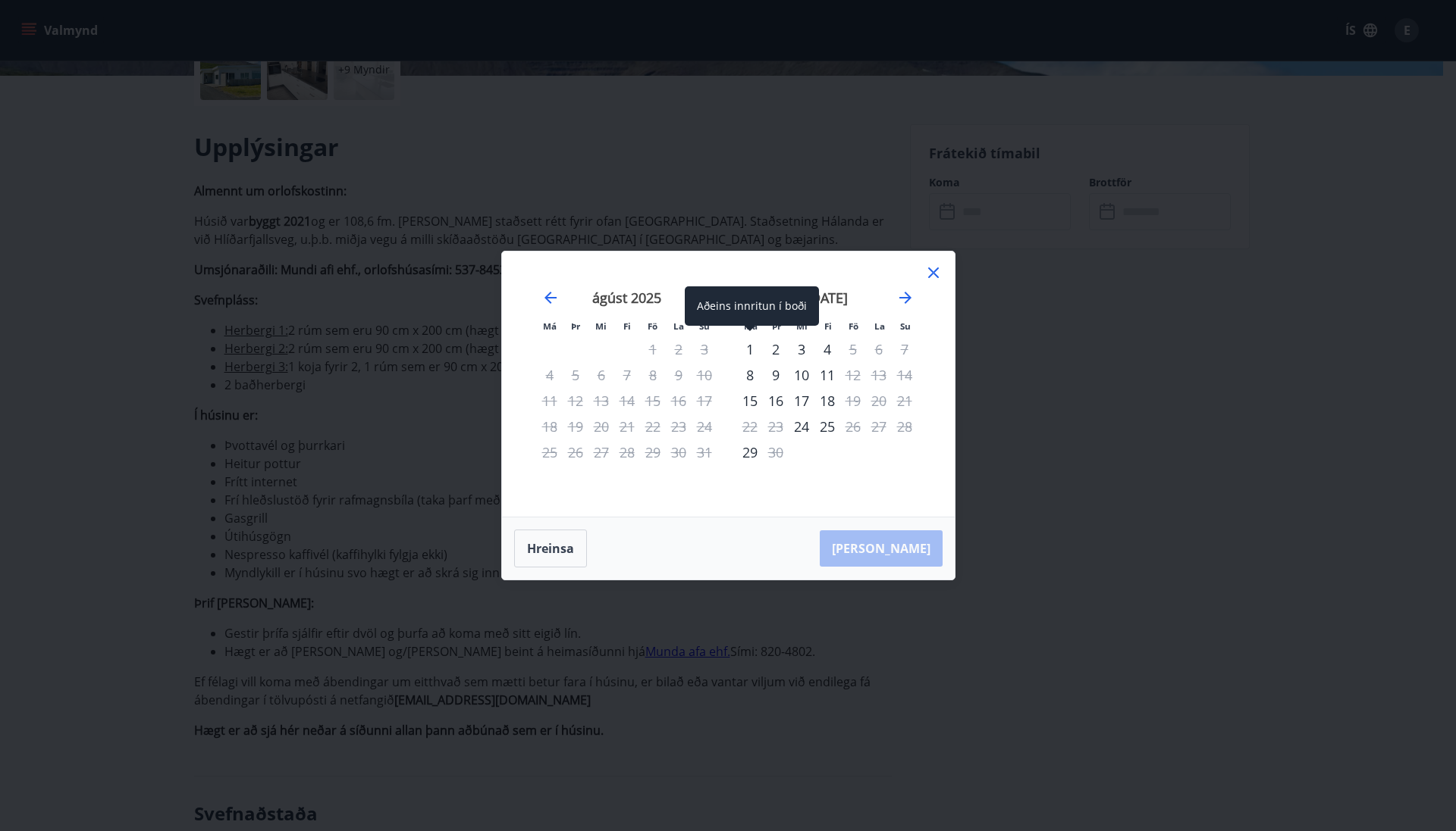
click at [752, 345] on div "1" at bounding box center [749, 349] width 25 height 25
click at [749, 352] on div "1" at bounding box center [749, 349] width 25 height 25
click at [881, 350] on div "6" at bounding box center [878, 349] width 25 height 25
drag, startPoint x: 896, startPoint y: 350, endPoint x: 904, endPoint y: 350, distance: 8.0
click at [904, 350] on div "7" at bounding box center [903, 349] width 25 height 25
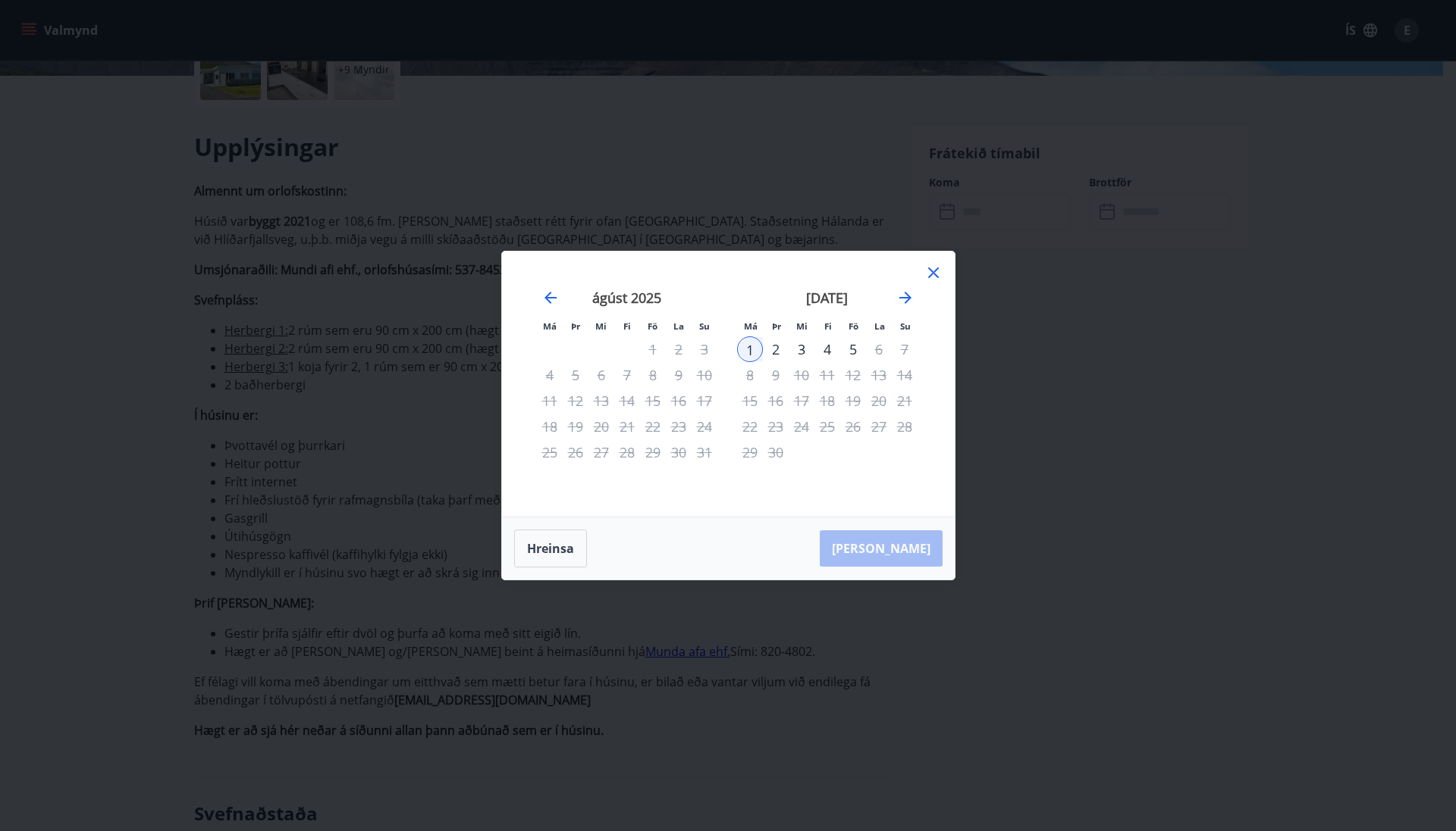
click at [876, 351] on div "6" at bounding box center [878, 349] width 25 height 25
click at [860, 353] on div "5" at bounding box center [853, 349] width 25 height 25
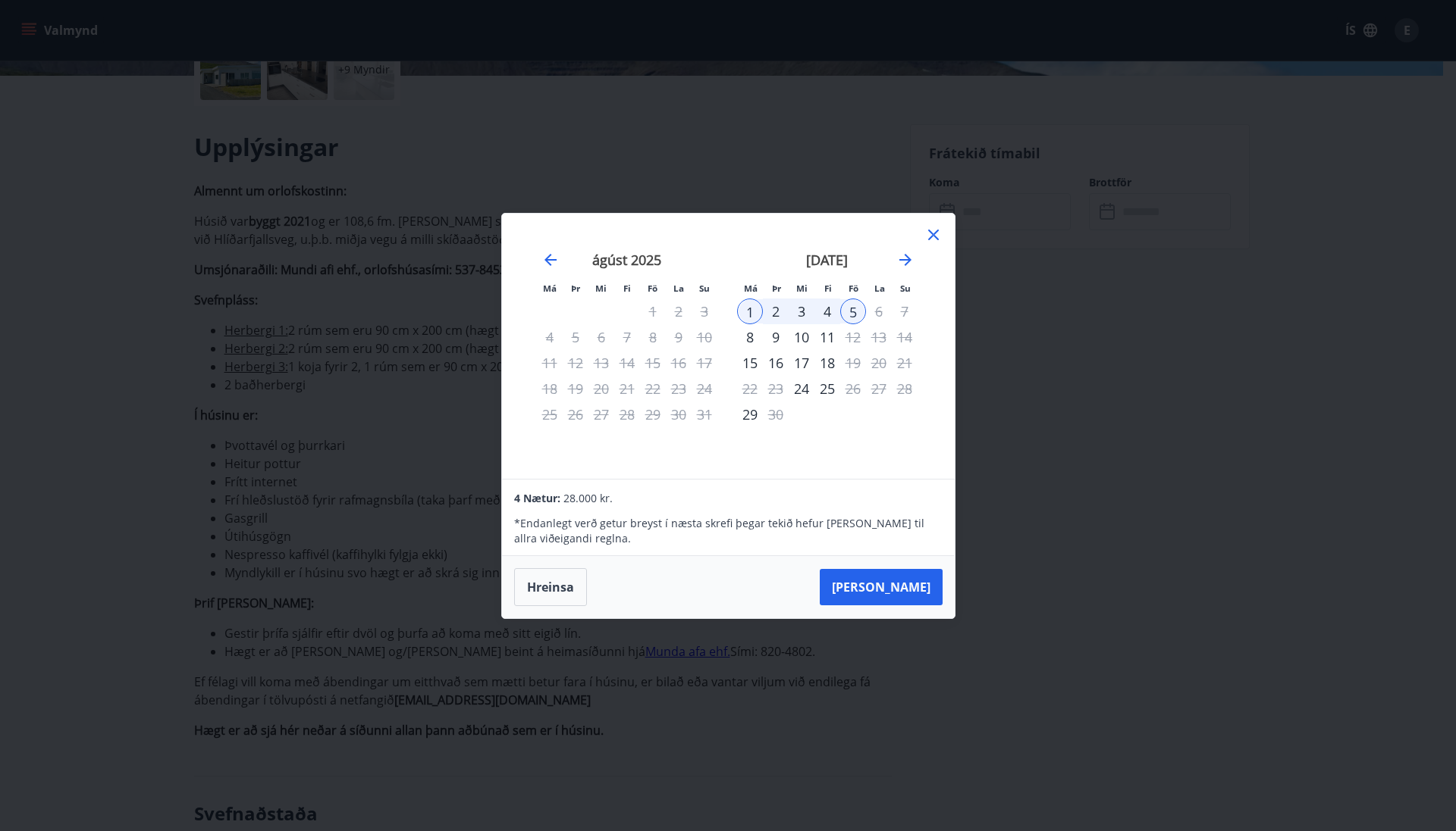
click at [556, 588] on button "Hreinsa" at bounding box center [550, 586] width 73 height 38
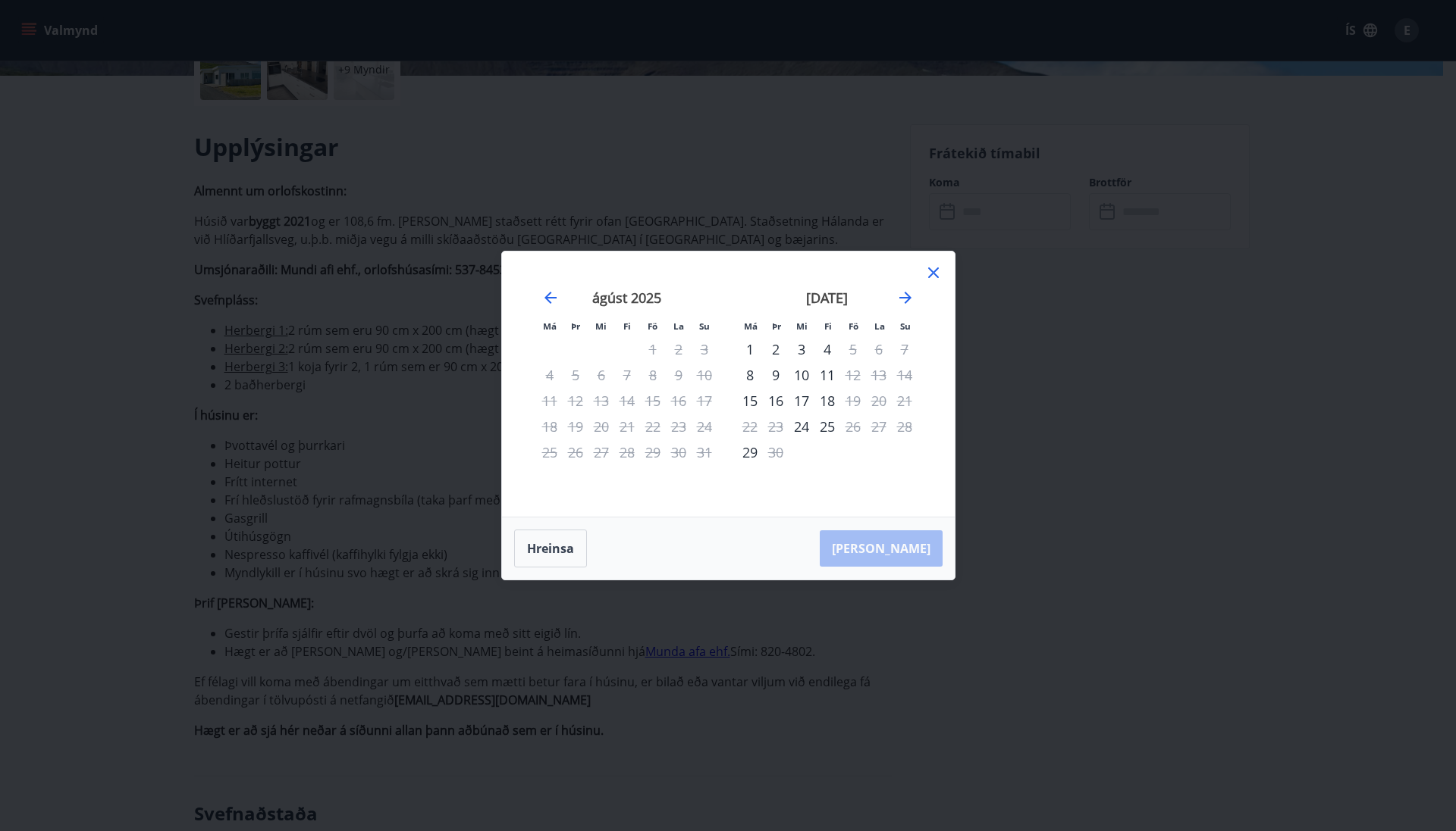
click at [931, 271] on icon at bounding box center [933, 273] width 11 height 11
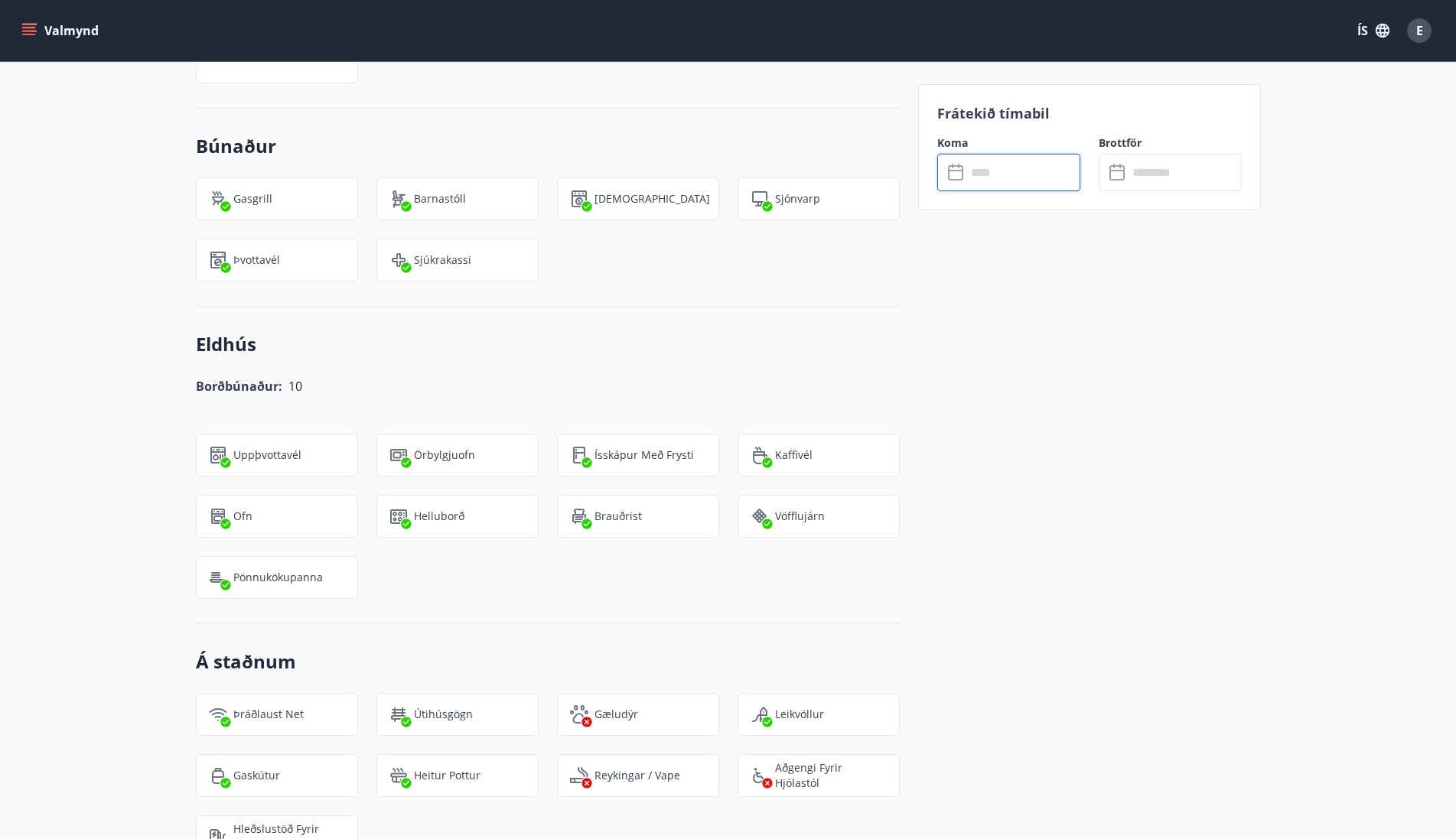
scroll to position [0, 0]
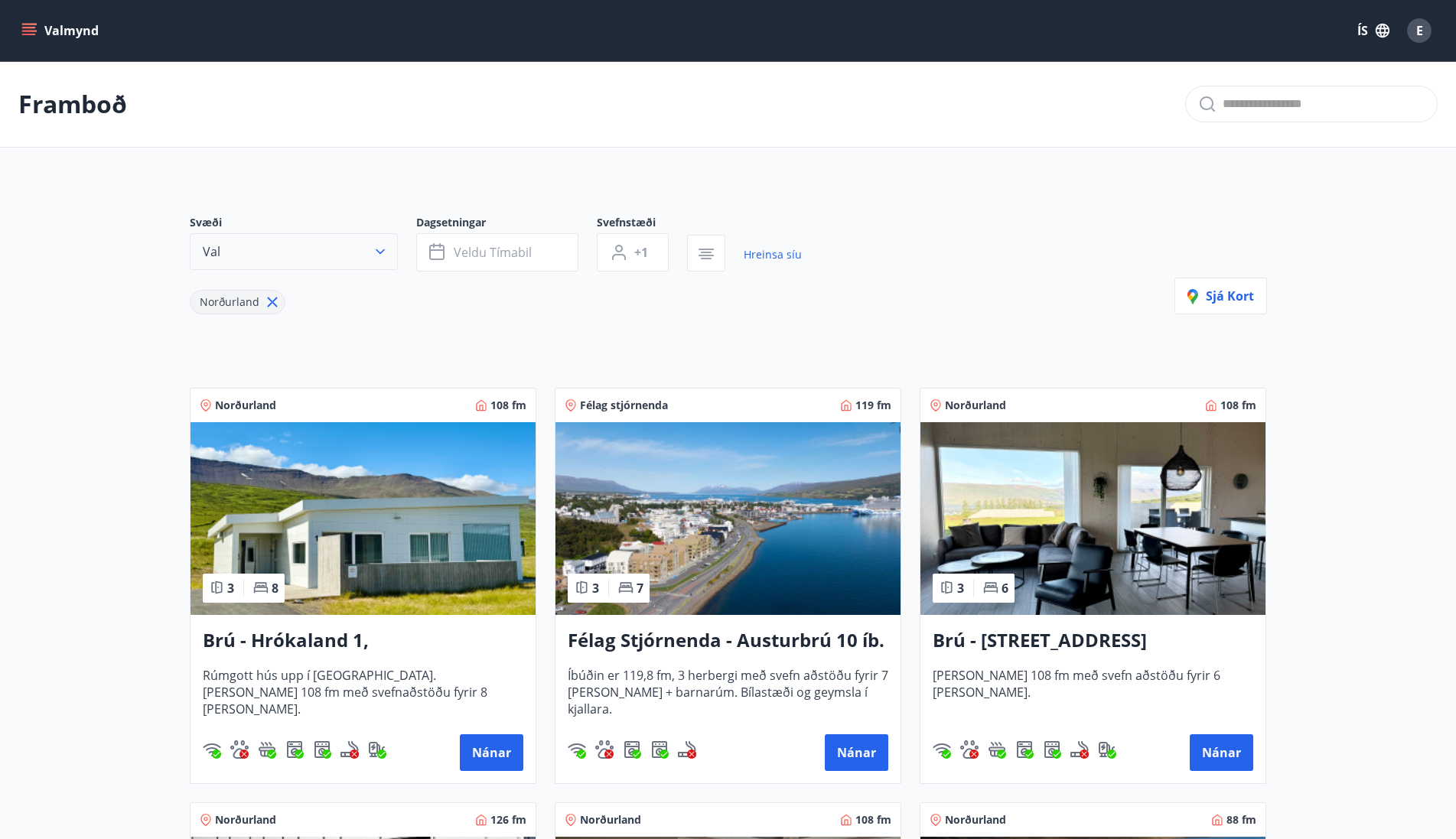
click at [389, 251] on button "Val" at bounding box center [293, 251] width 208 height 36
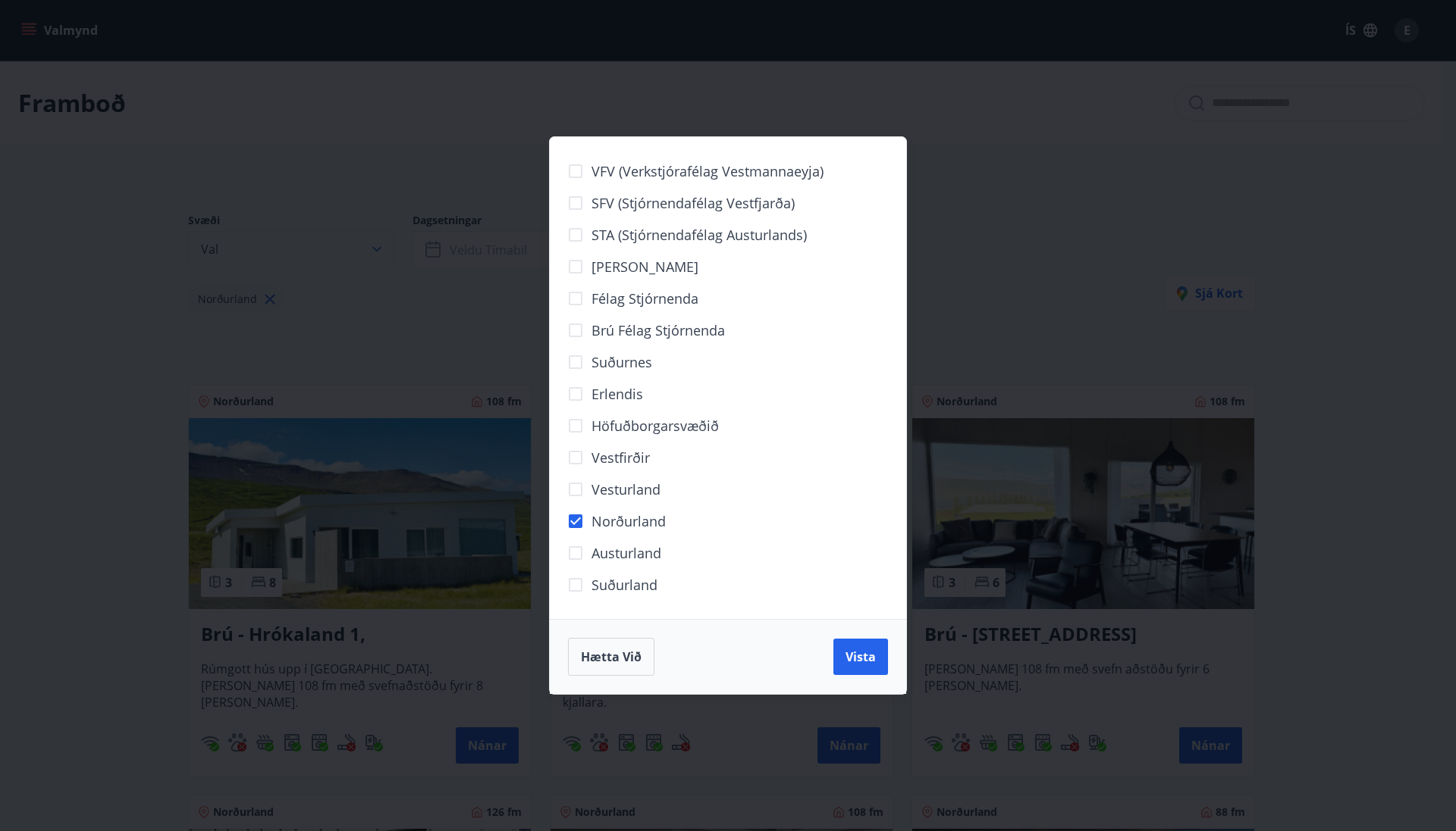
click at [385, 249] on div "VFV (Verkstjórafélag Vestmannaeyja) SFV (Stjórnendafélag Vestfjarða) STA (Stjór…" at bounding box center [728, 416] width 1456 height 831
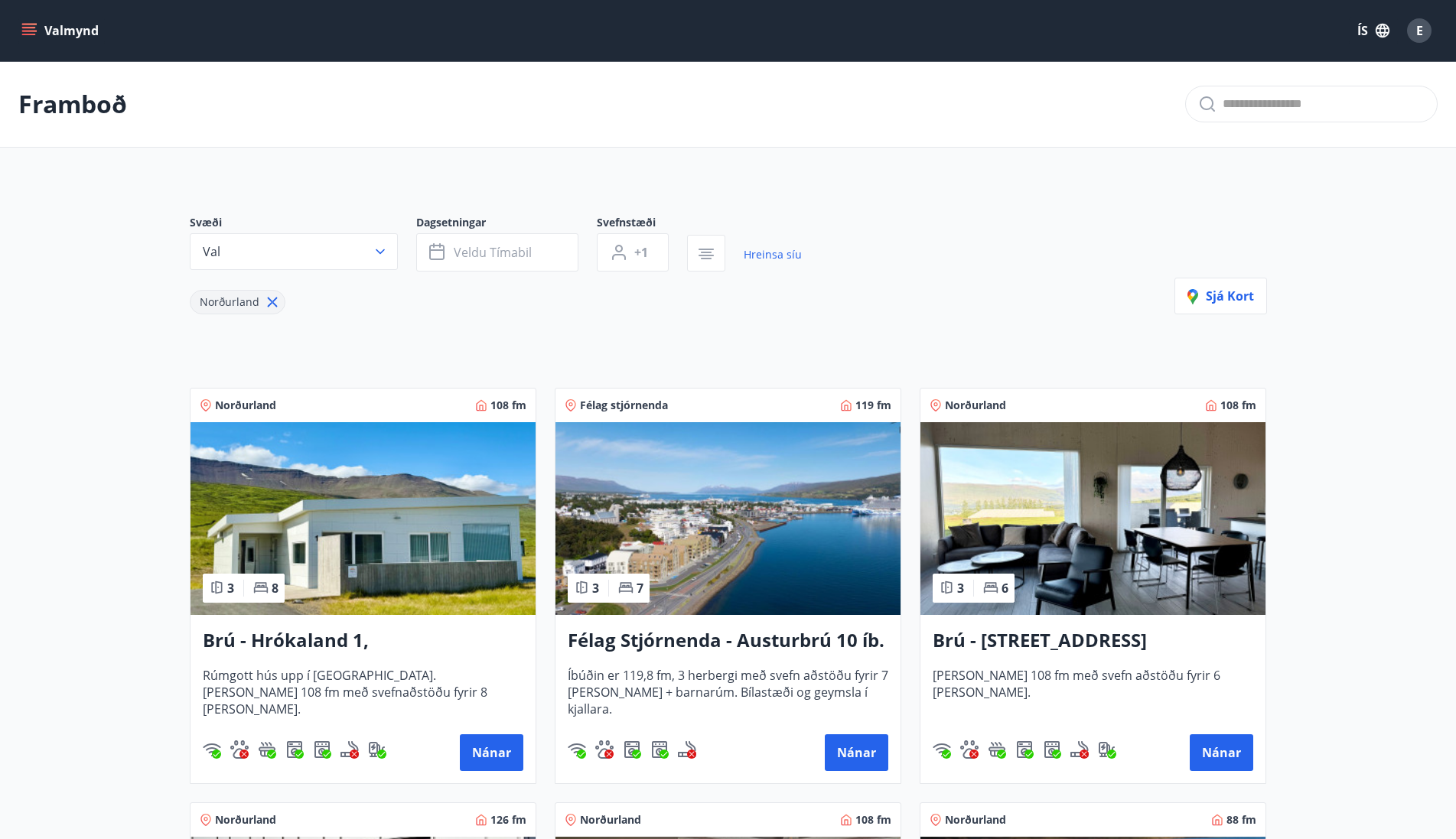
click at [697, 533] on img at bounding box center [728, 519] width 345 height 193
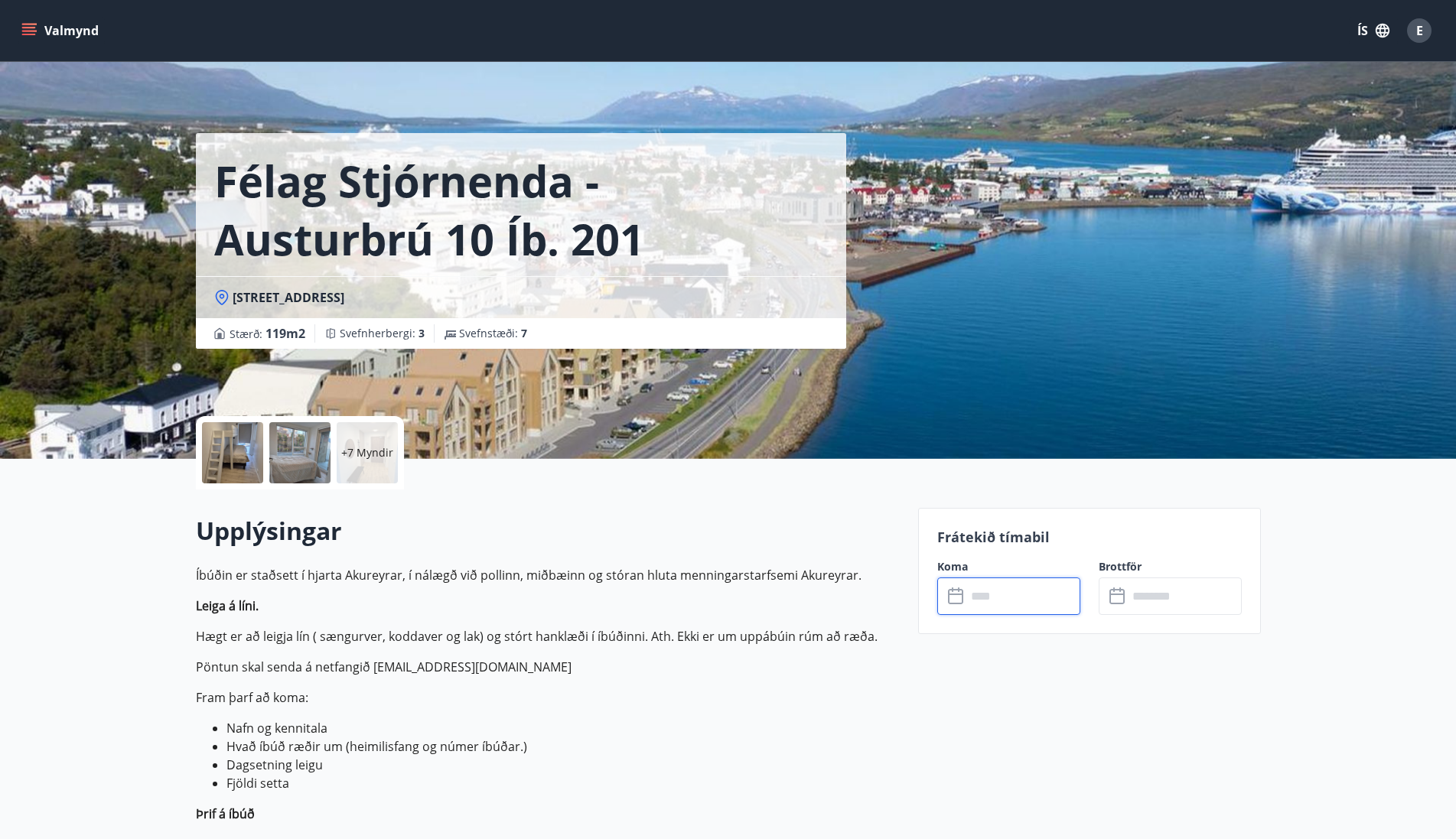
click at [1038, 606] on input "text" at bounding box center [1023, 597] width 114 height 37
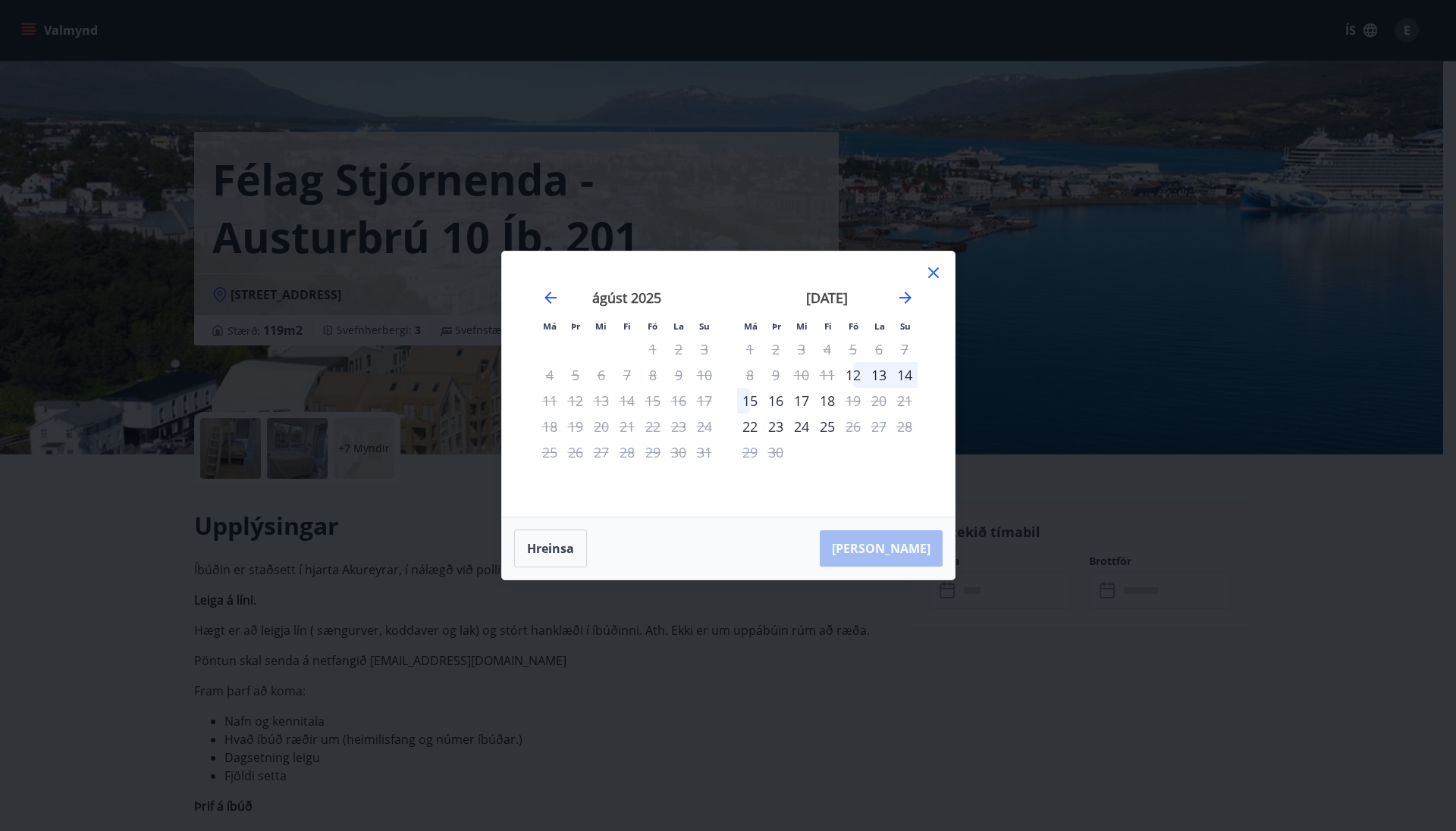
click at [936, 274] on icon at bounding box center [933, 273] width 18 height 18
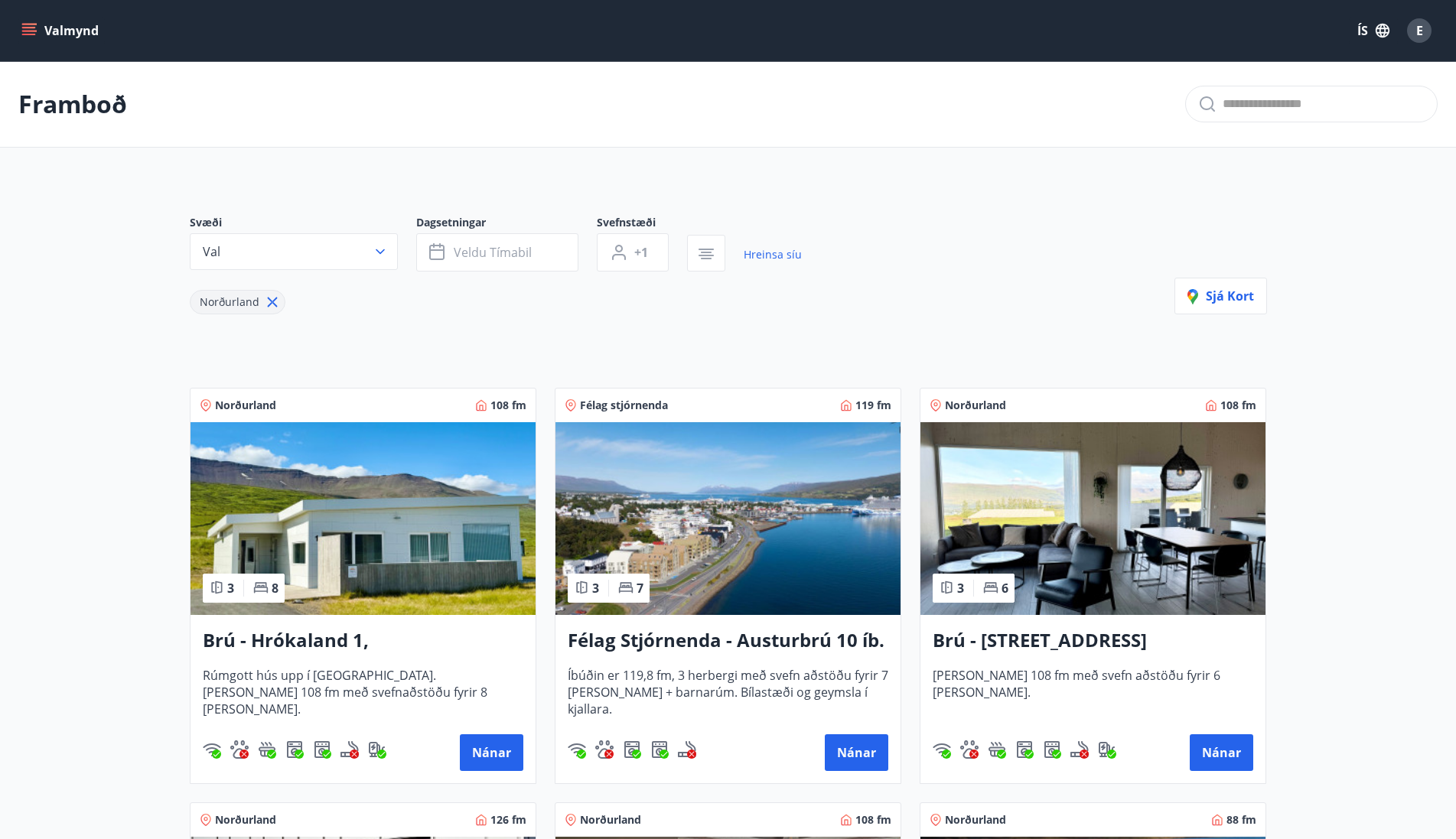
click at [1041, 520] on img at bounding box center [1093, 519] width 345 height 193
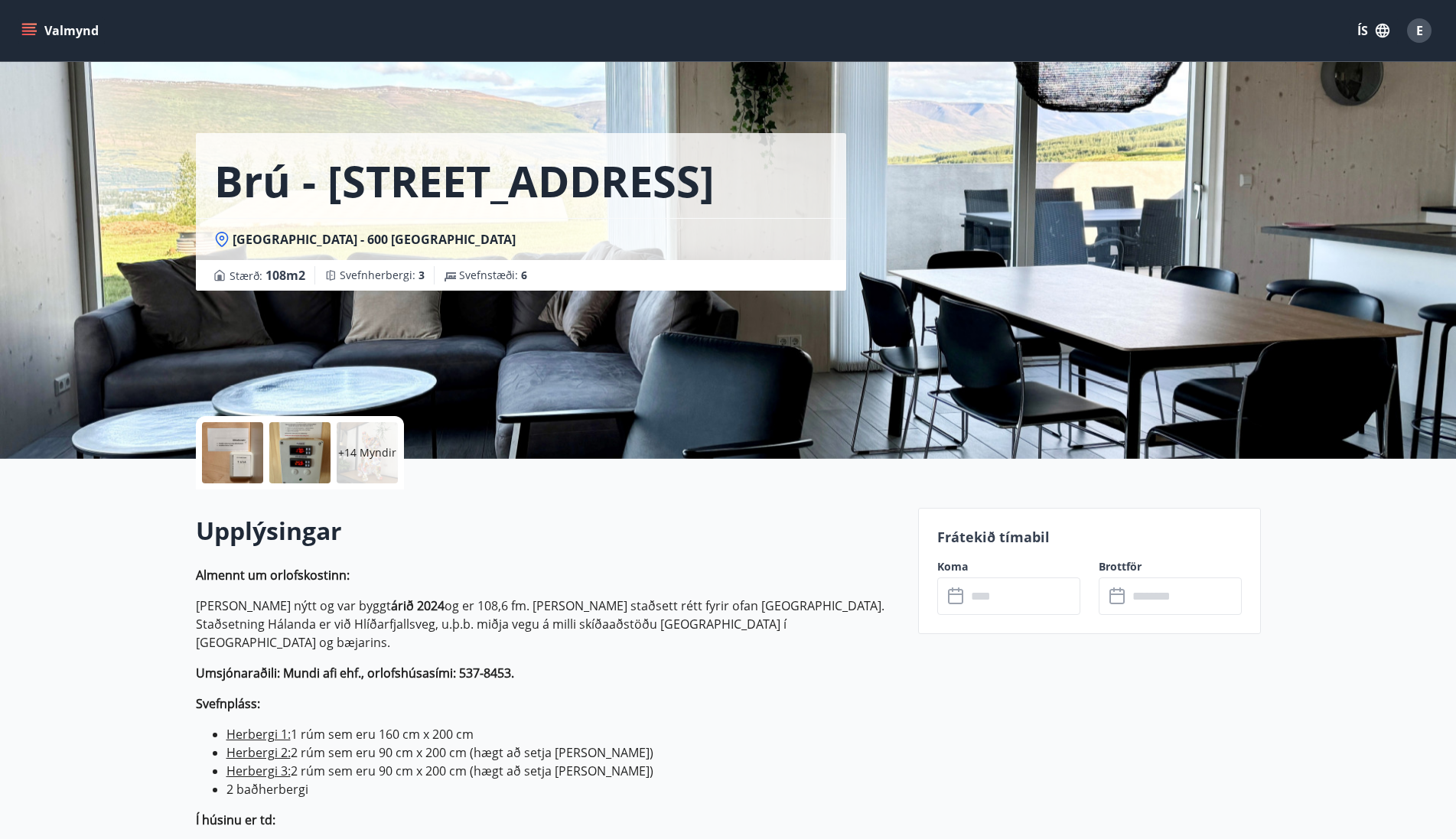
click at [1019, 601] on input "text" at bounding box center [1023, 597] width 114 height 37
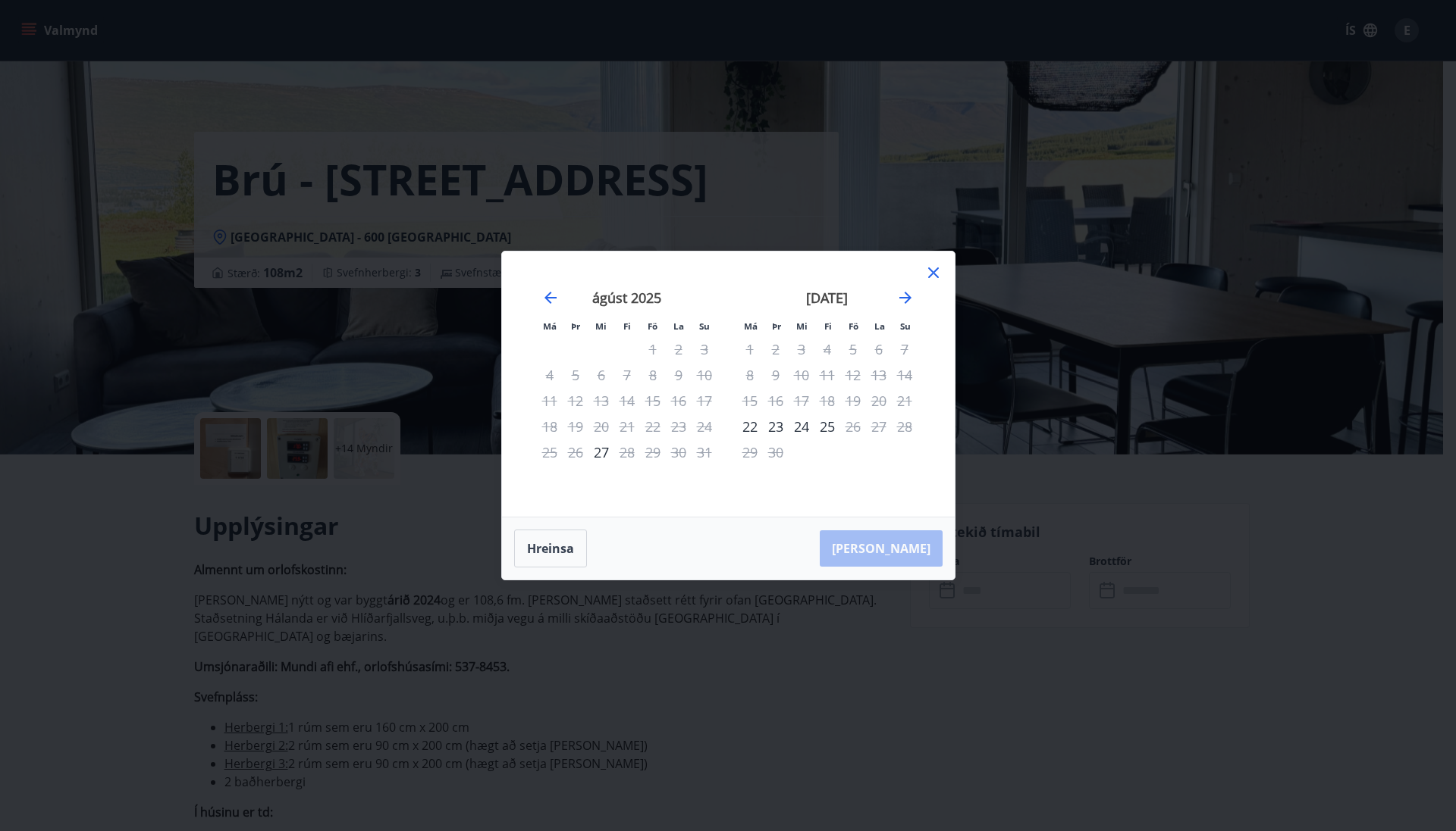
click at [938, 274] on icon at bounding box center [933, 273] width 18 height 18
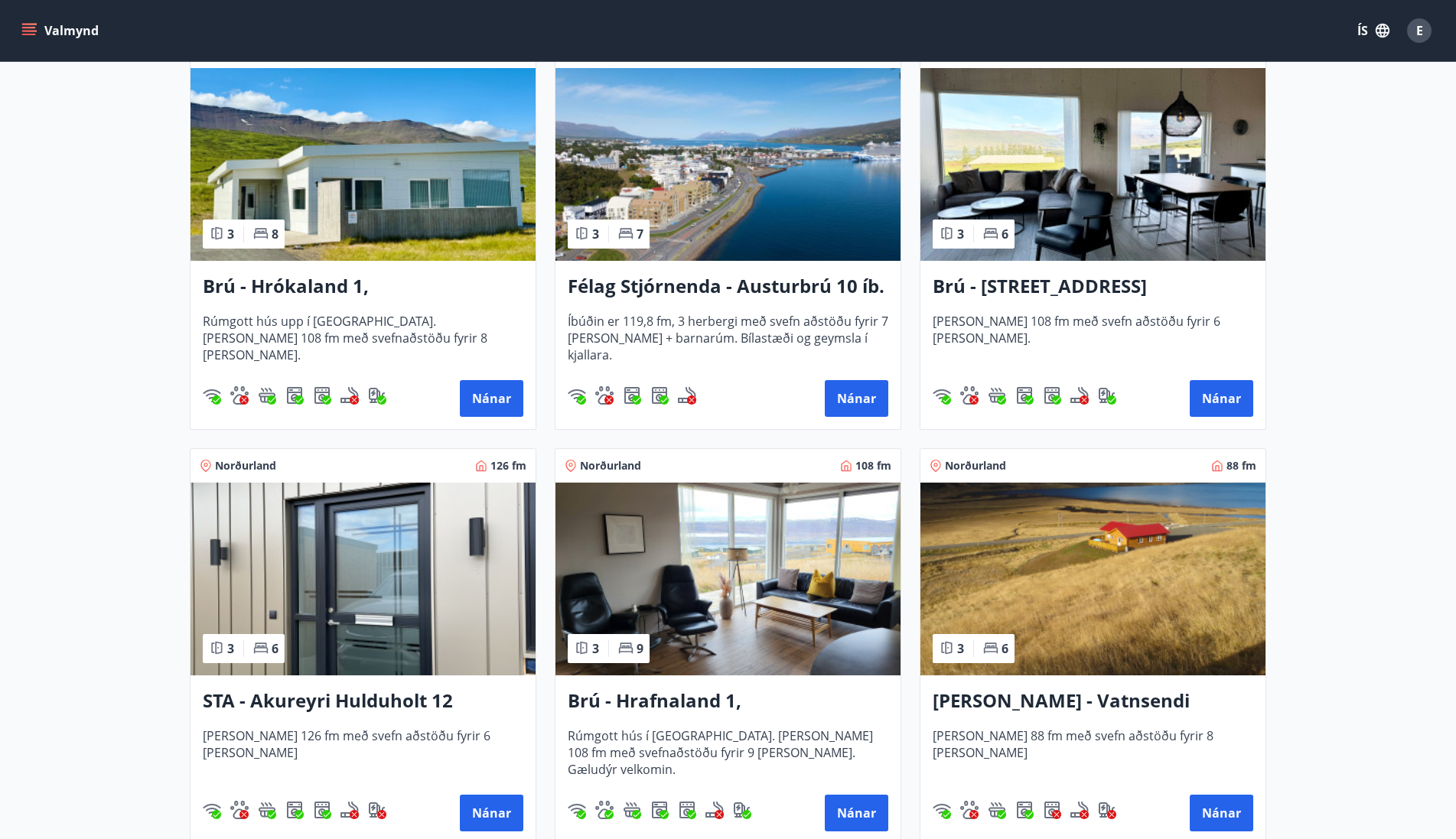
scroll to position [382, 0]
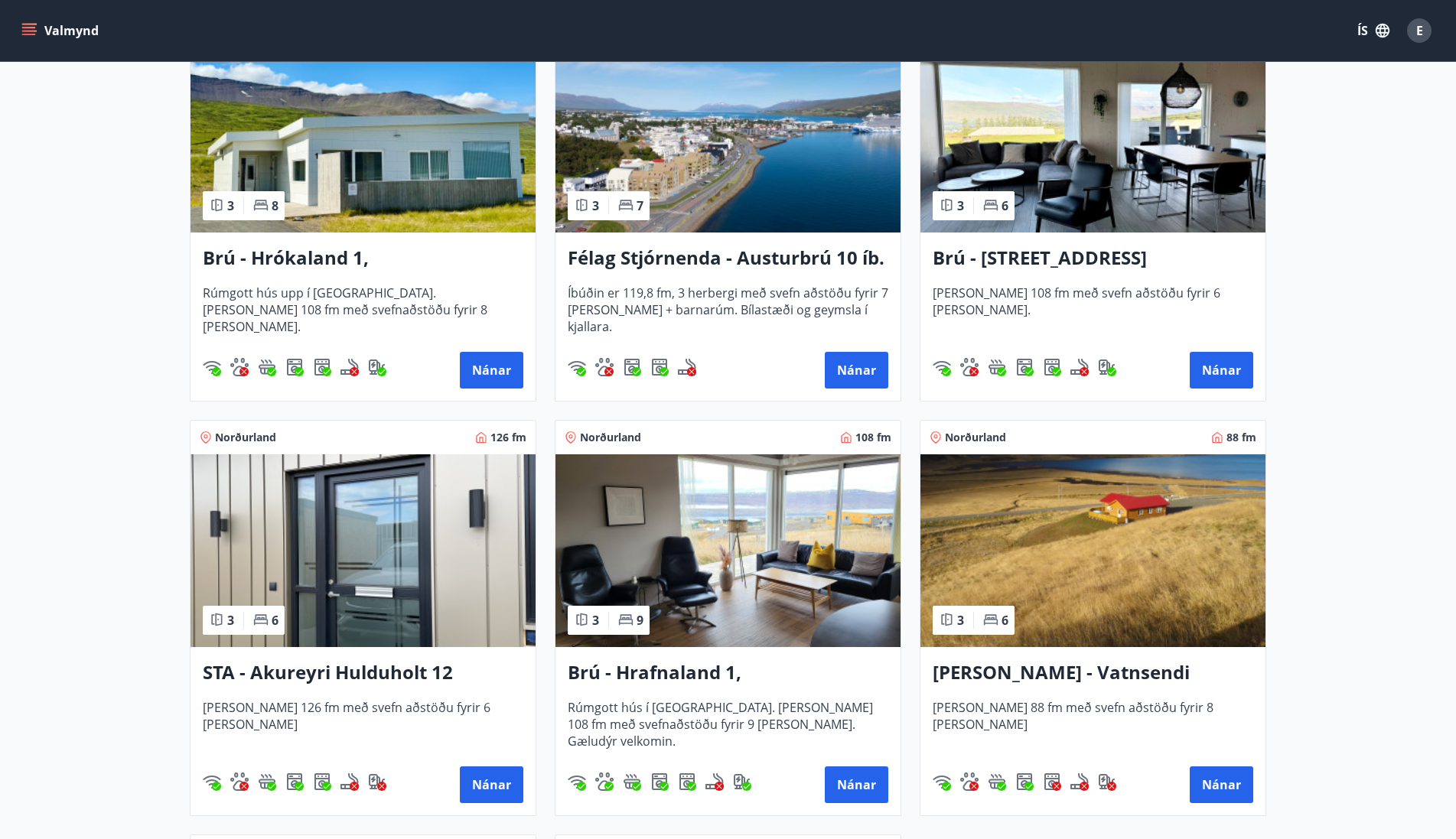
click at [419, 578] on img at bounding box center [363, 550] width 345 height 193
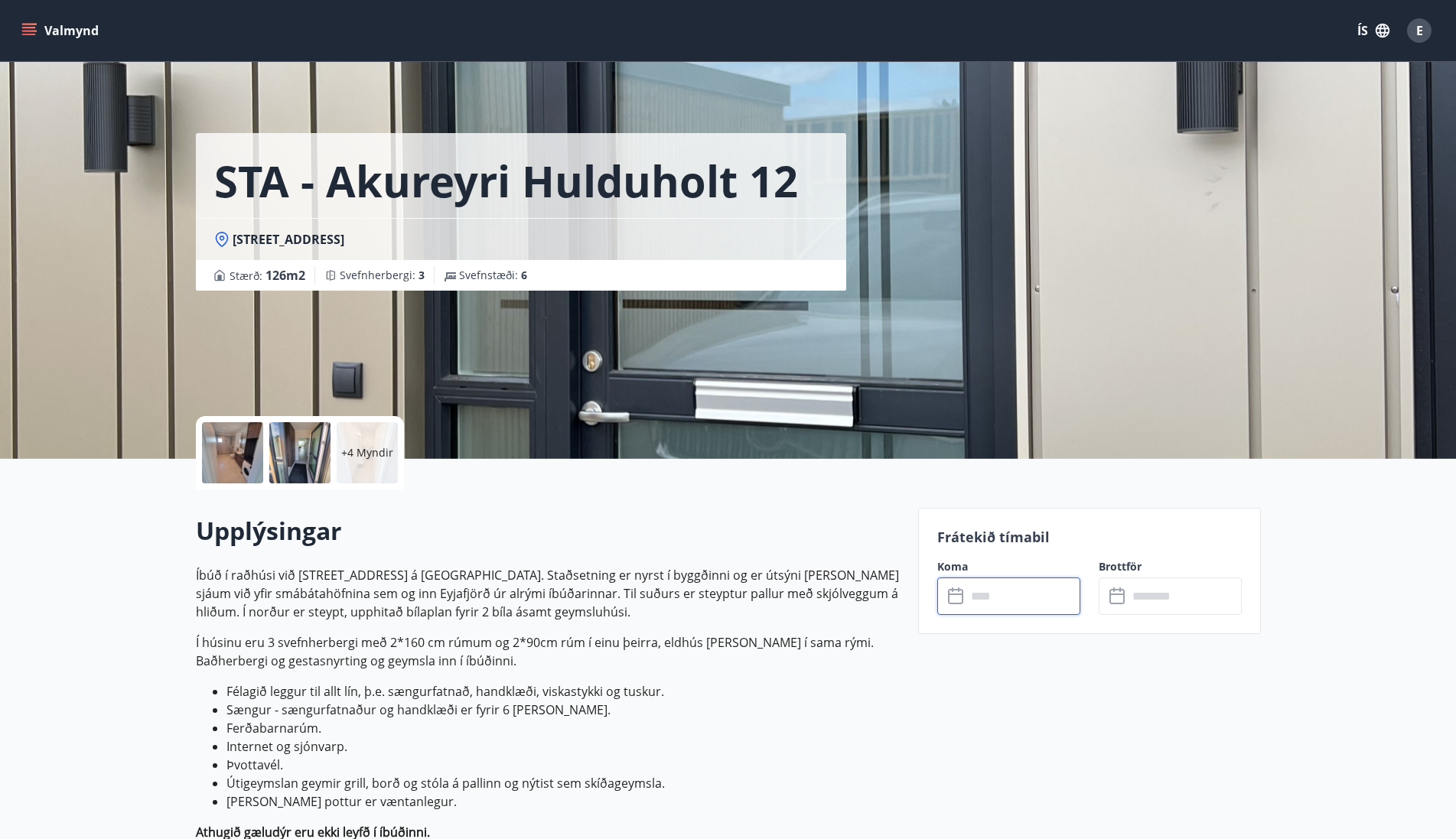
click at [1048, 609] on input "text" at bounding box center [1023, 597] width 114 height 37
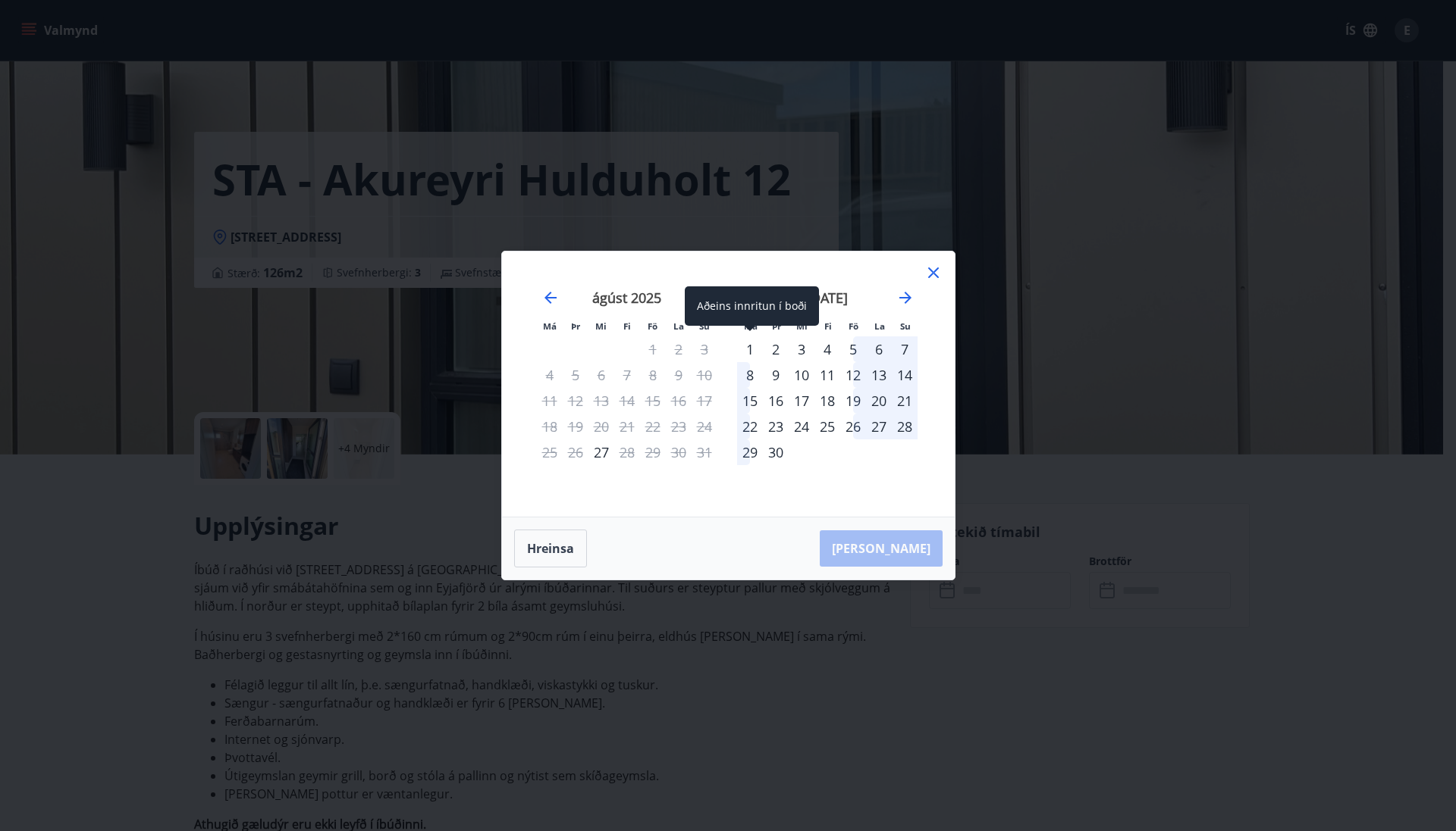
click at [747, 354] on div "1" at bounding box center [749, 349] width 25 height 25
click at [882, 398] on div "20" at bounding box center [878, 401] width 25 height 25
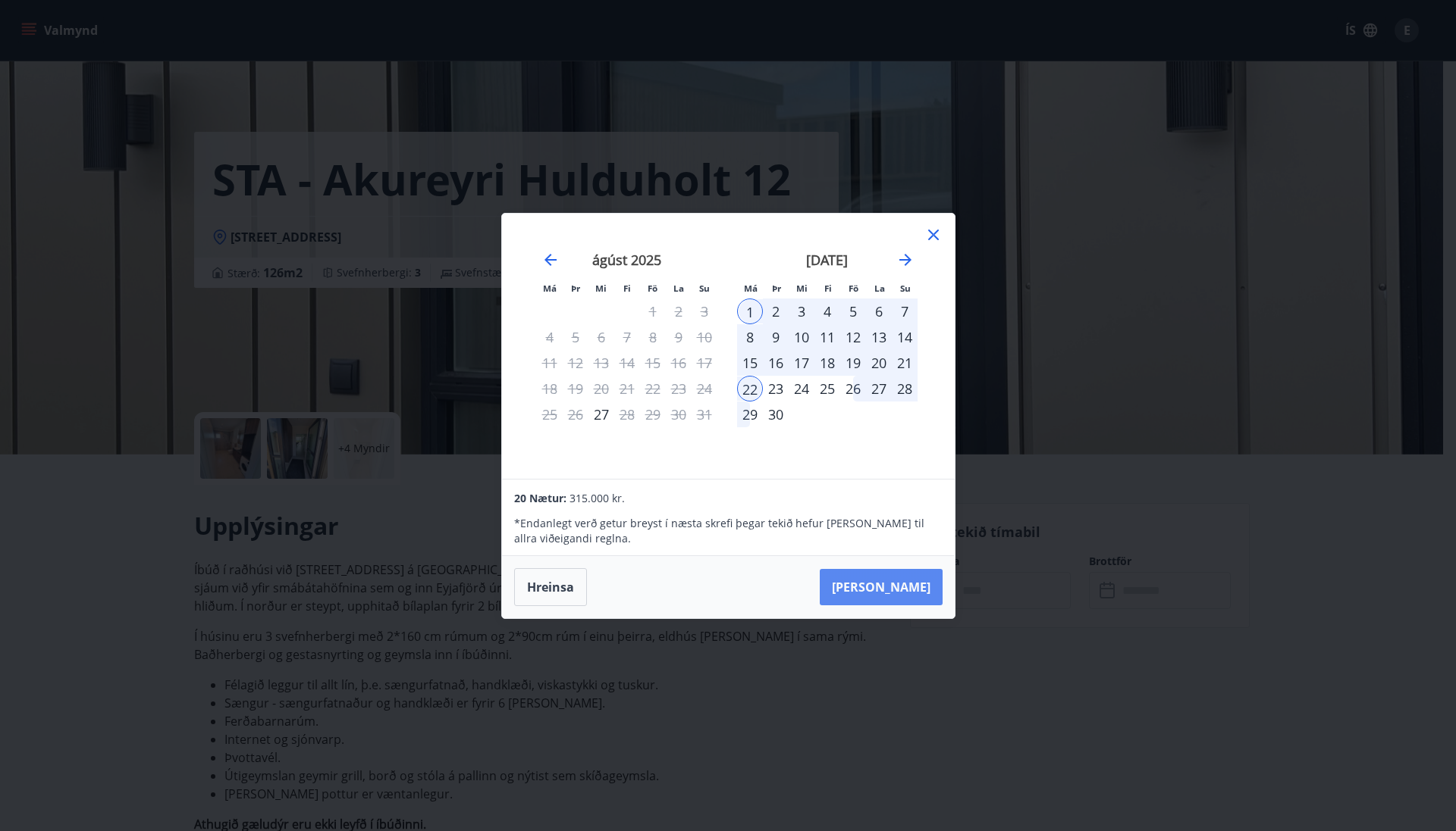
click at [891, 584] on button "[PERSON_NAME]" at bounding box center [881, 586] width 123 height 36
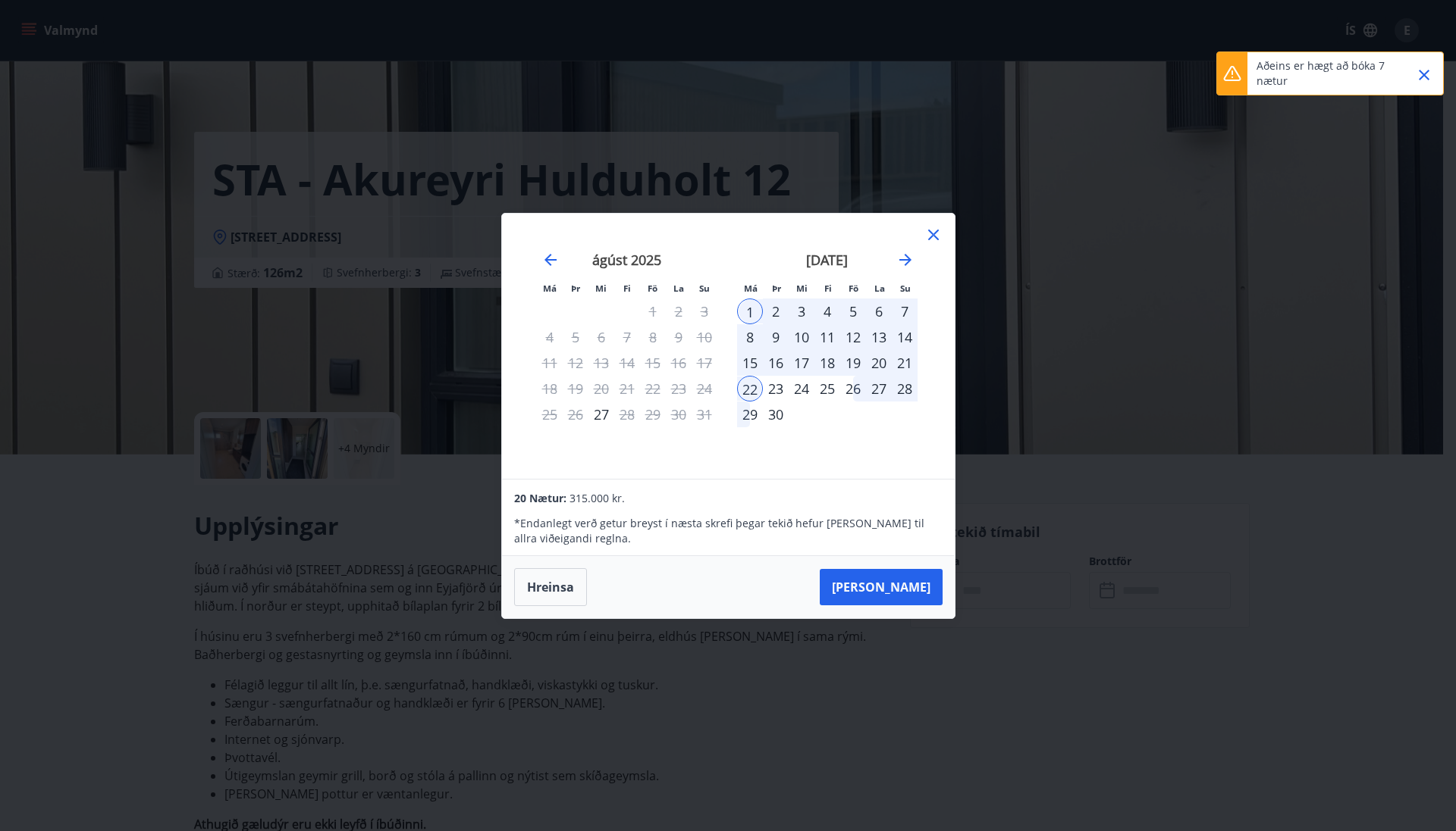
click at [1424, 77] on icon "Close" at bounding box center [1424, 75] width 18 height 18
click at [932, 237] on icon at bounding box center [933, 235] width 18 height 18
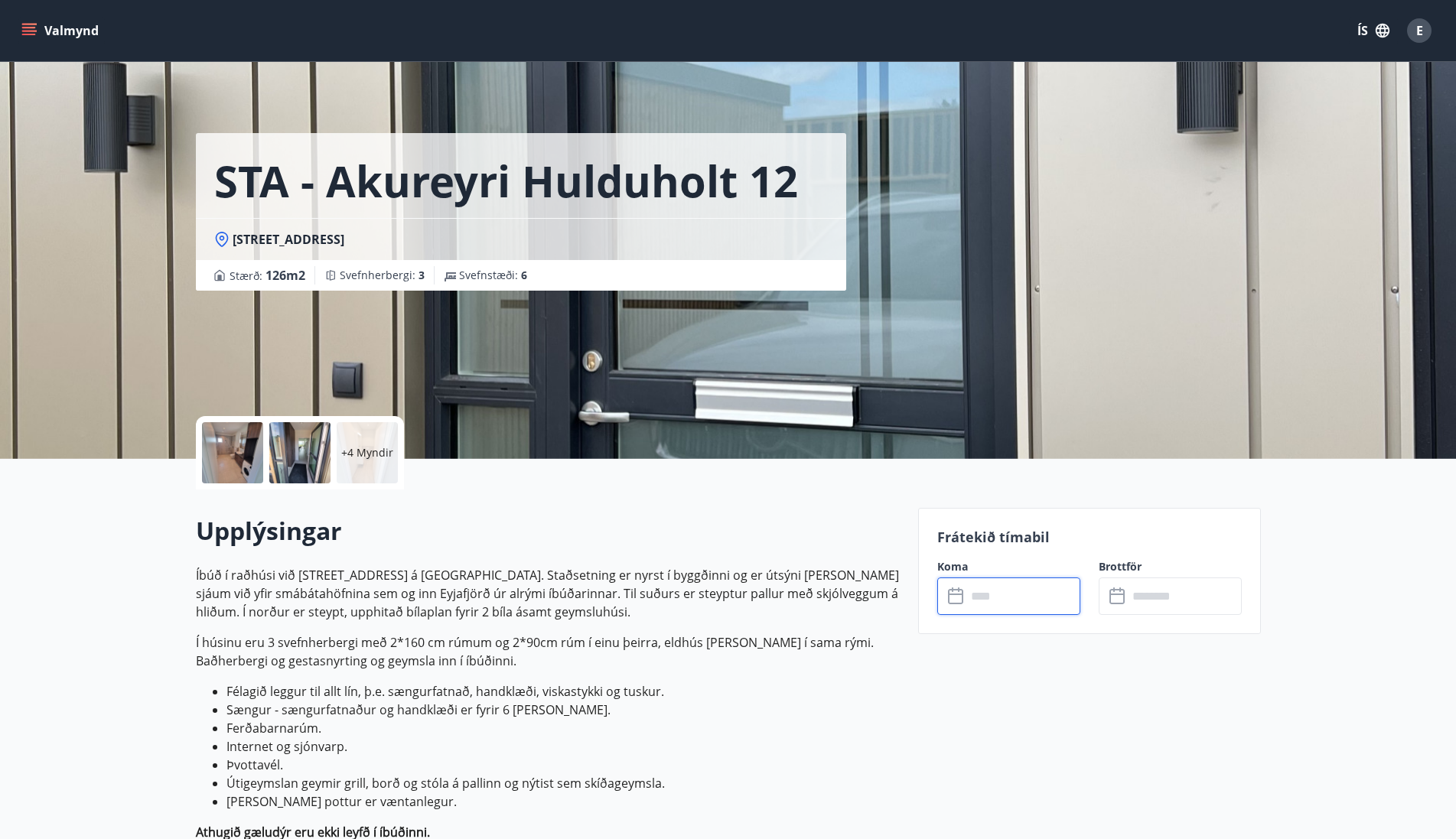
click at [1011, 599] on input "text" at bounding box center [1023, 597] width 114 height 37
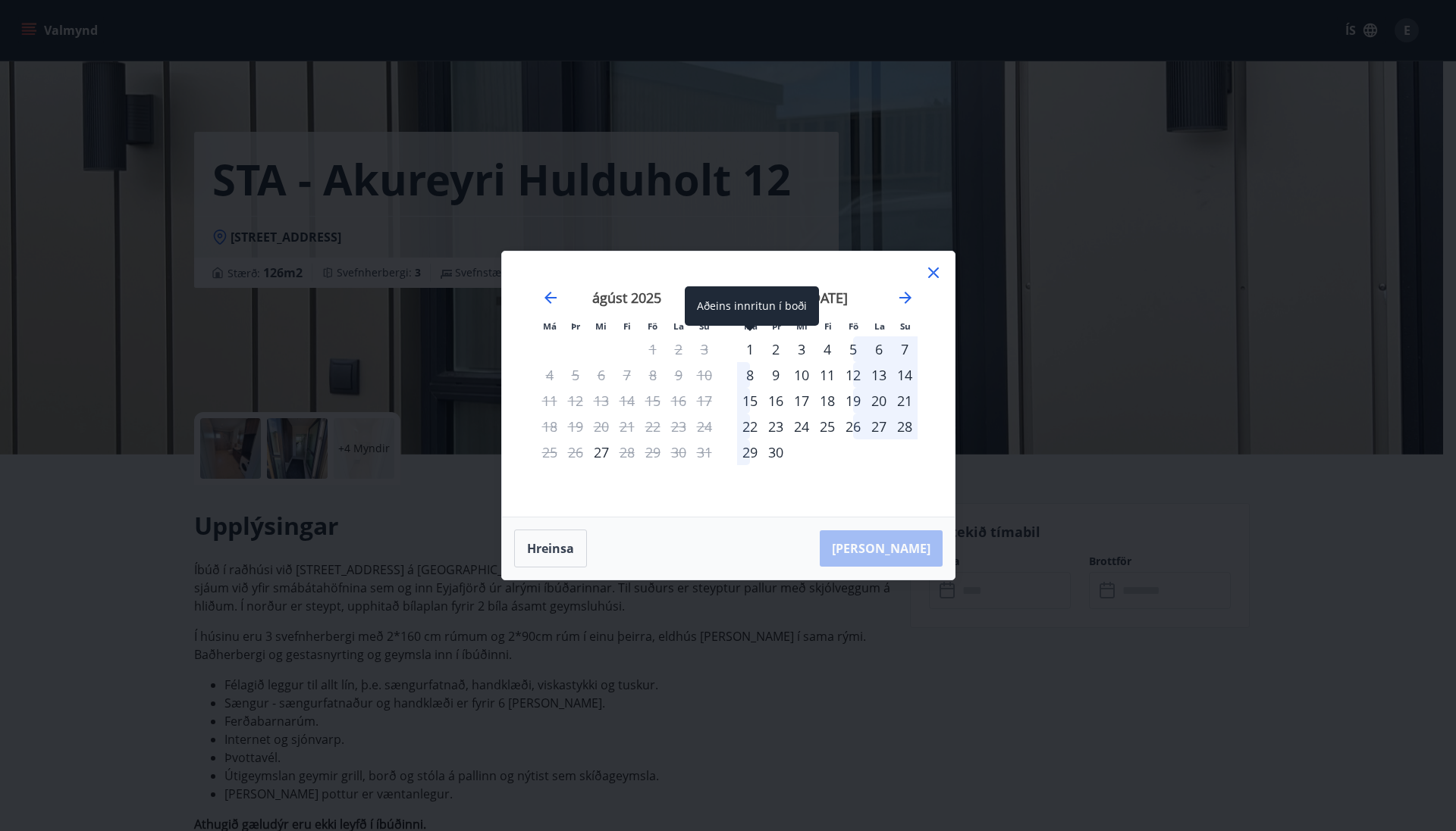
click at [751, 349] on div "1" at bounding box center [749, 349] width 25 height 25
click at [853, 347] on div "5" at bounding box center [853, 349] width 25 height 25
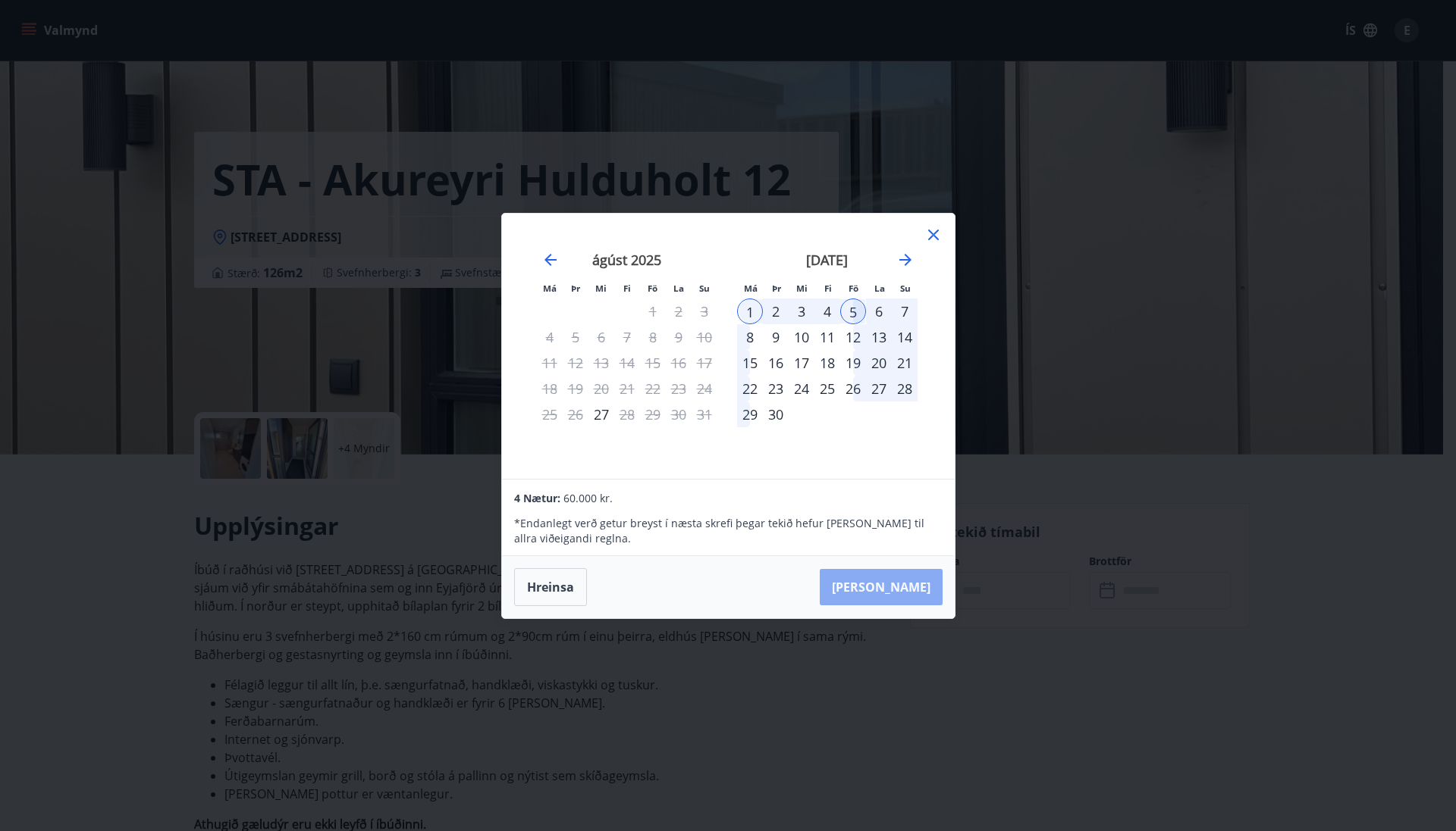
click at [934, 586] on button "[PERSON_NAME]" at bounding box center [881, 586] width 123 height 36
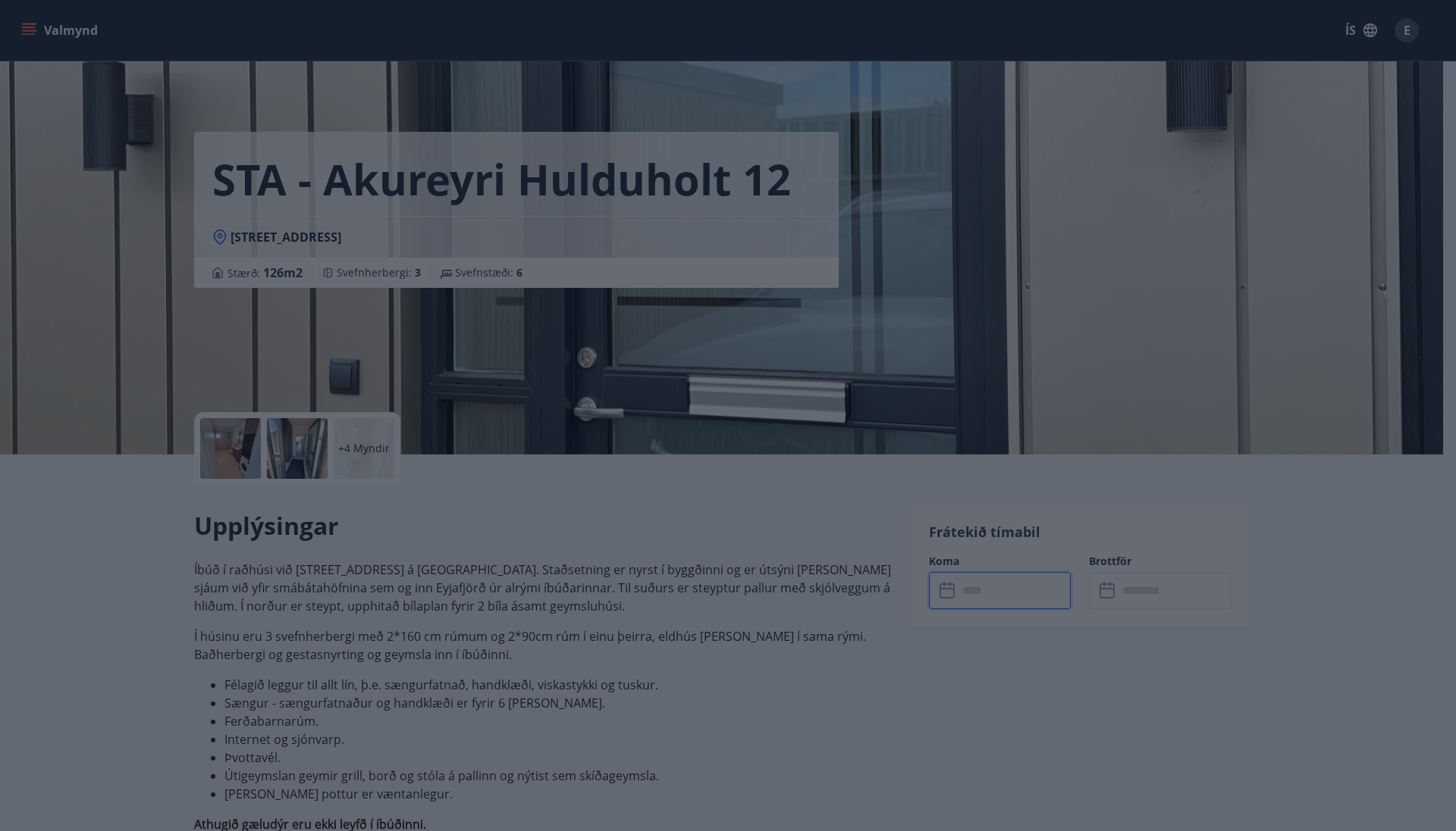
type input "******"
